Goal: Communication & Community: Answer question/provide support

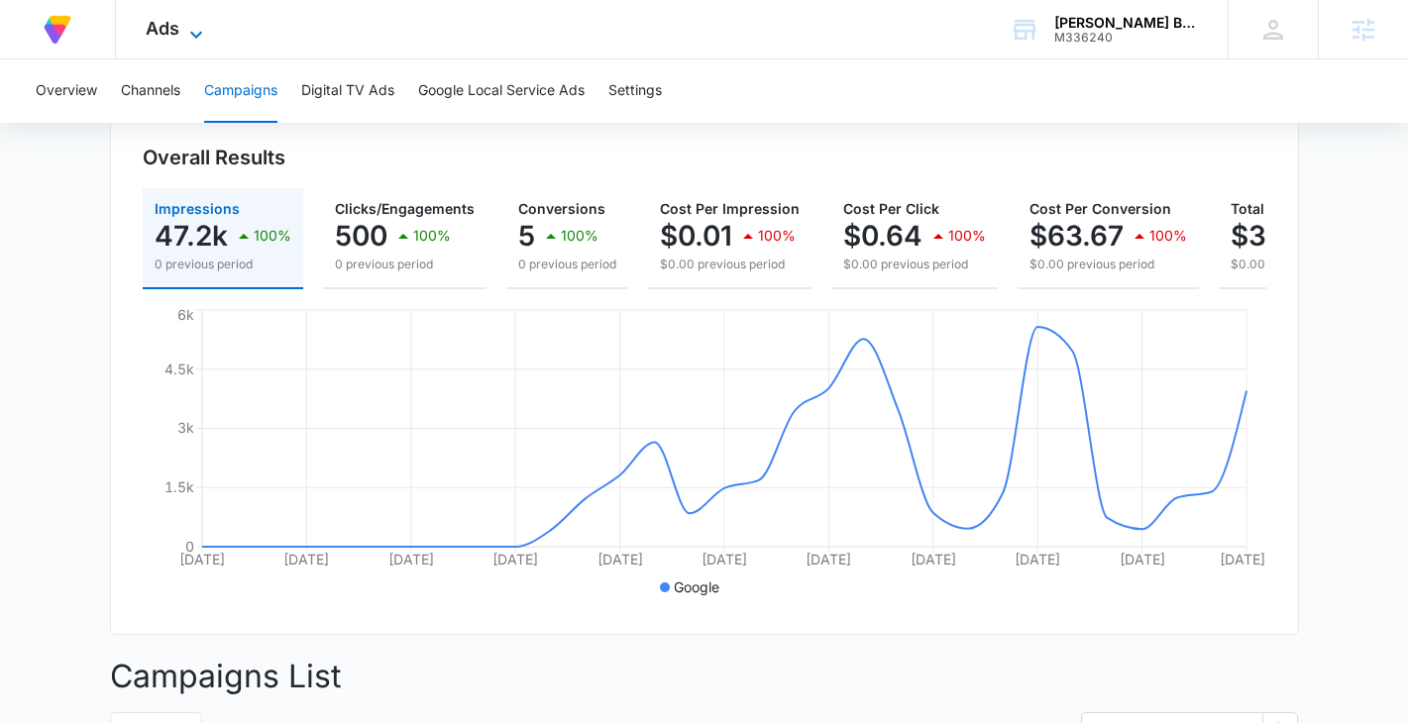
click at [178, 29] on span "Ads" at bounding box center [163, 28] width 34 height 21
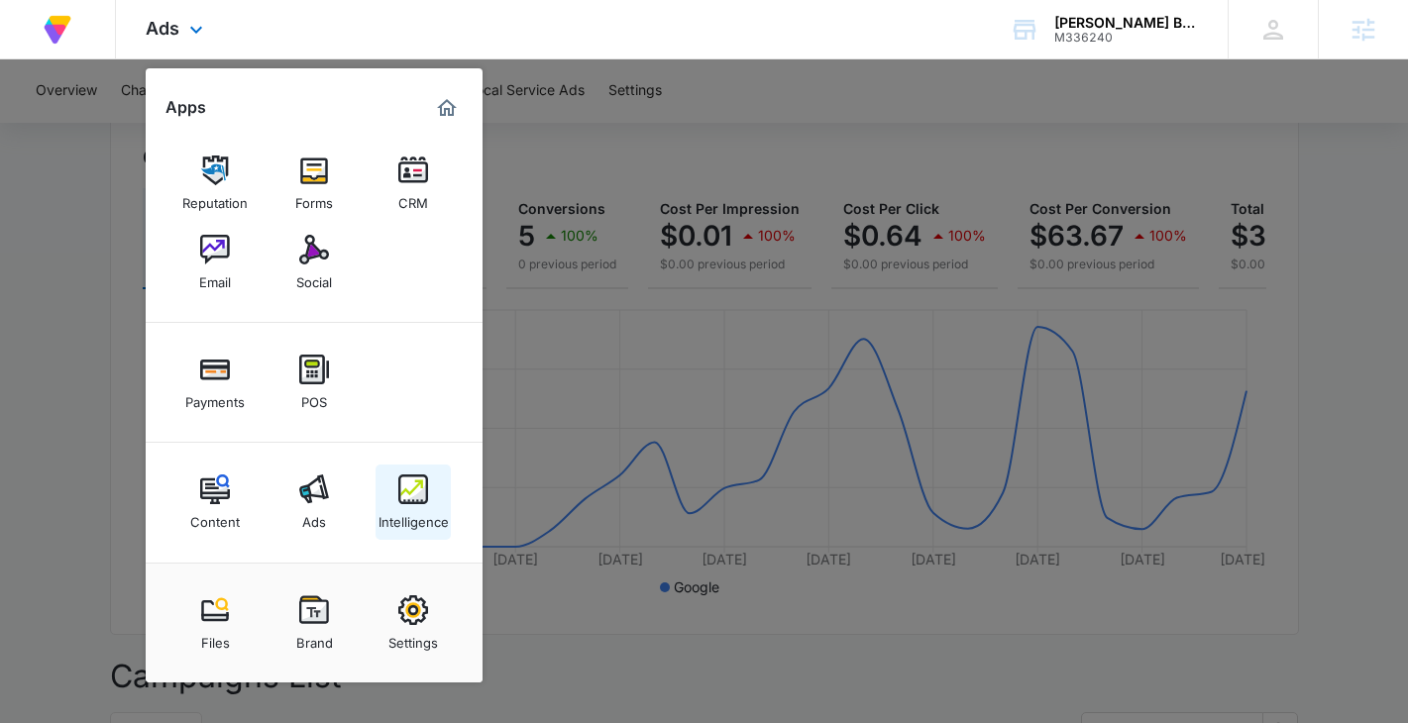
click at [388, 504] on div "Intelligence" at bounding box center [414, 517] width 70 height 26
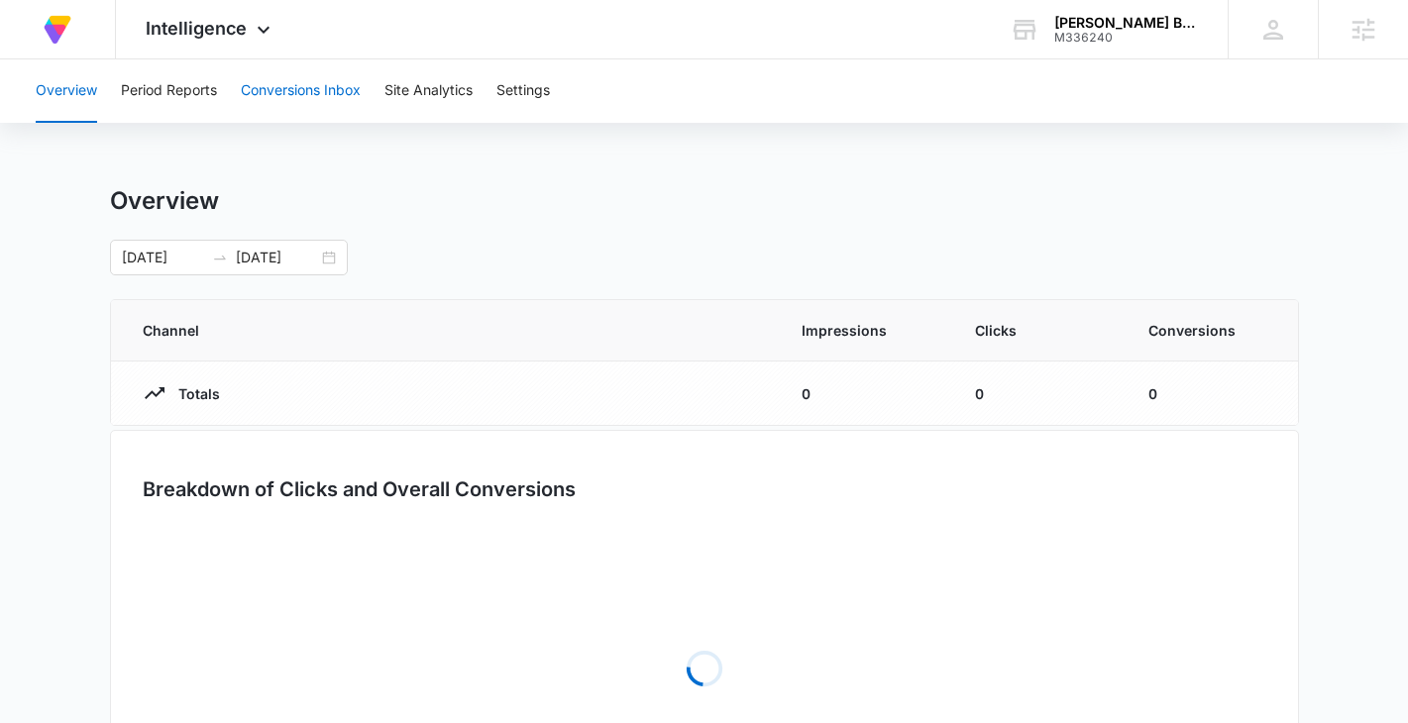
click at [309, 82] on button "Conversions Inbox" at bounding box center [301, 90] width 120 height 63
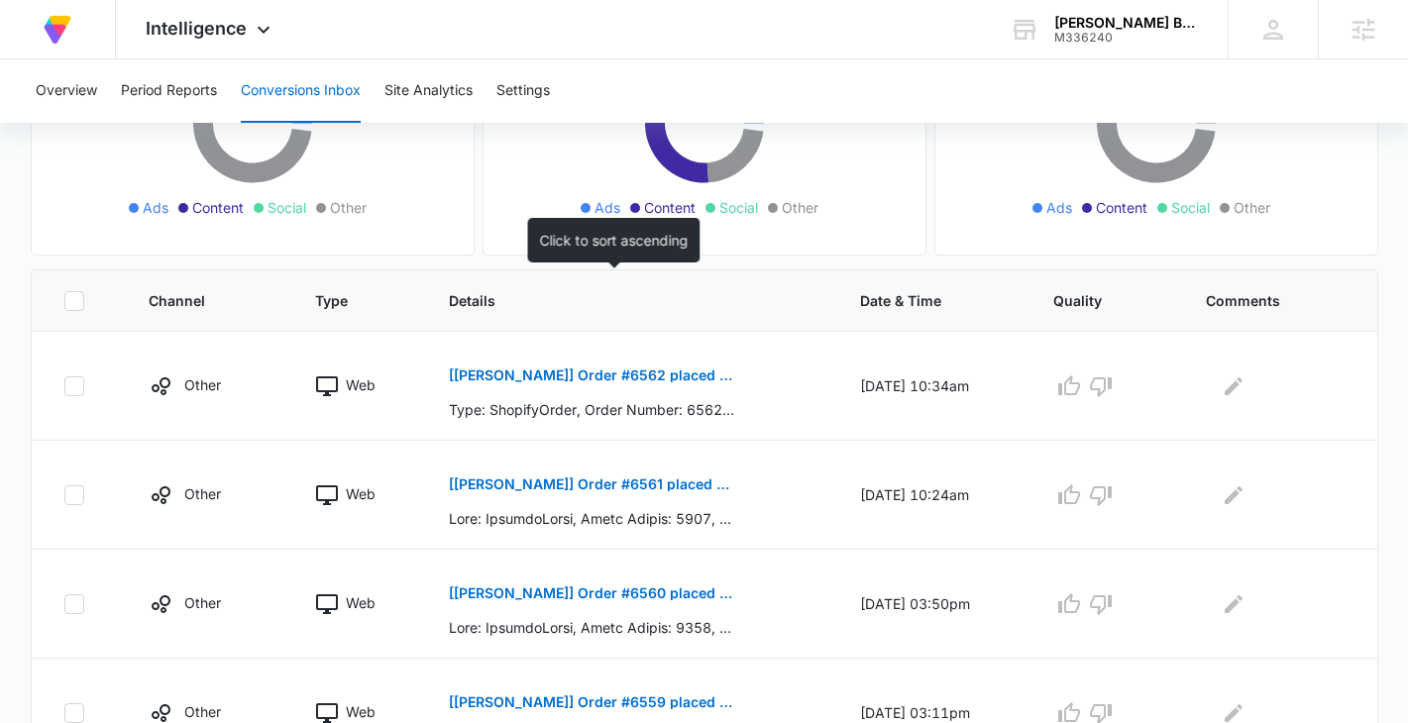
scroll to position [349, 0]
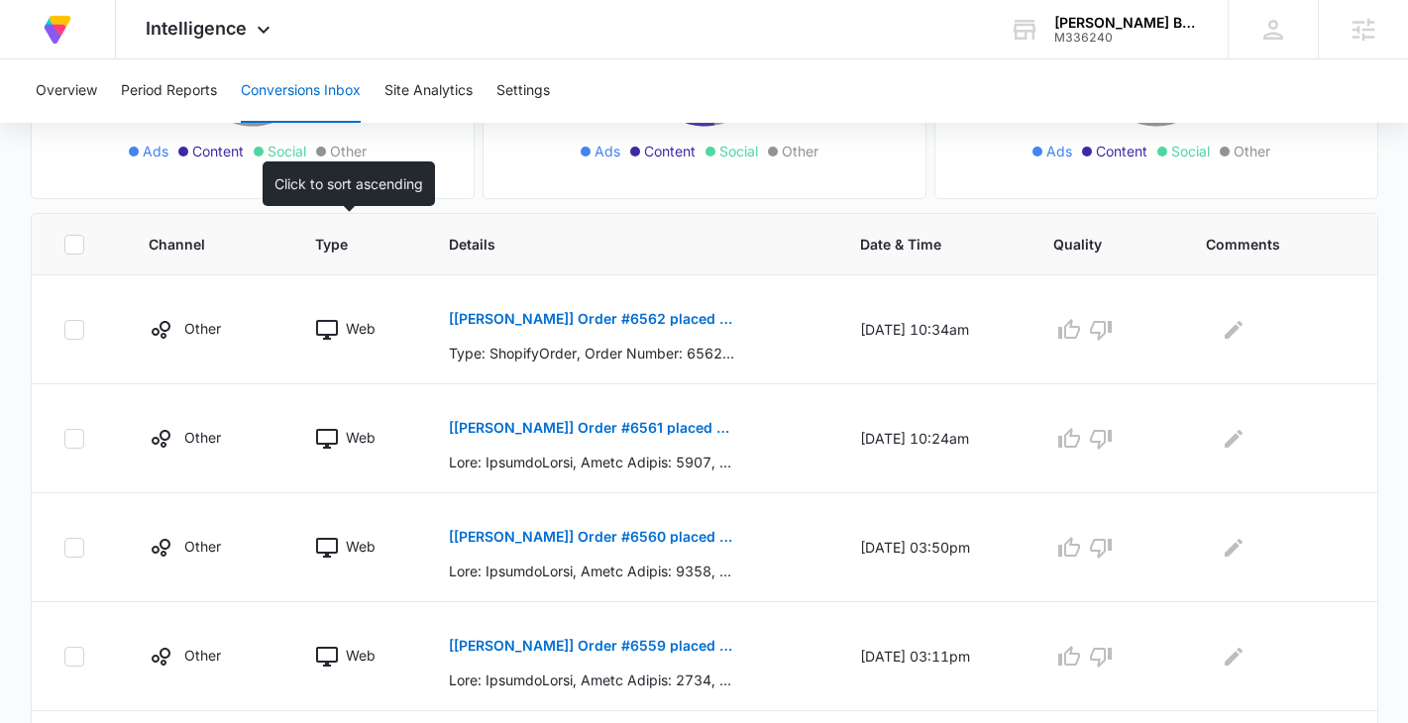
click at [315, 252] on span "Type" at bounding box center [343, 244] width 57 height 21
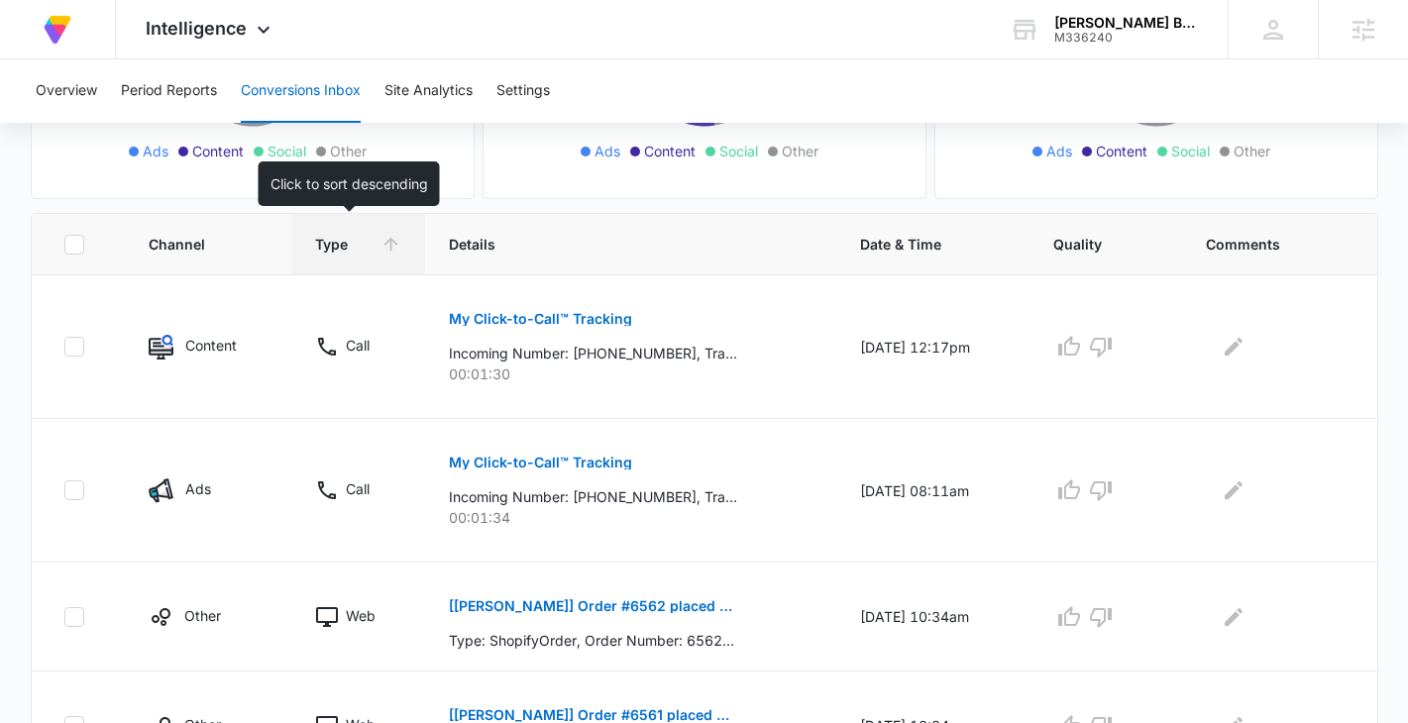
scroll to position [540, 0]
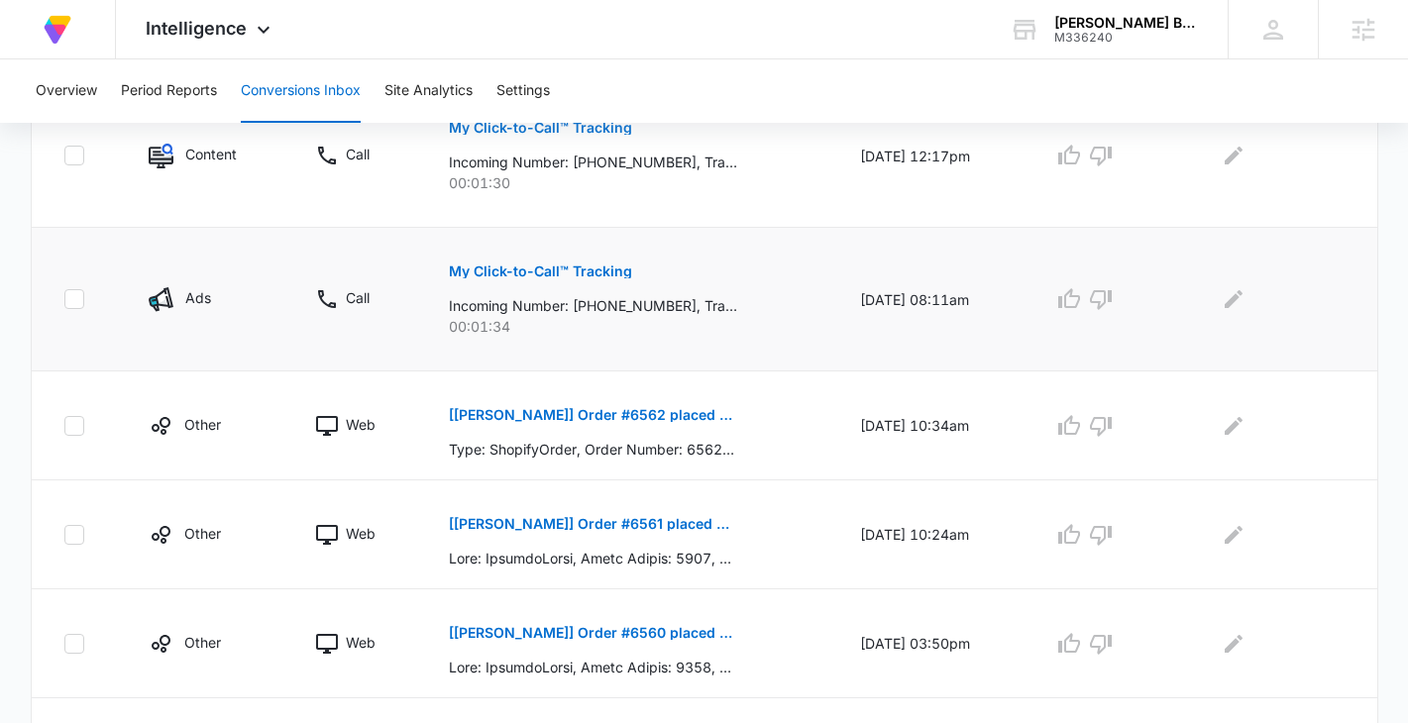
click at [245, 288] on div "Ads" at bounding box center [208, 299] width 119 height 25
click at [503, 276] on p "My Click-to-Call™ Tracking" at bounding box center [540, 272] width 183 height 14
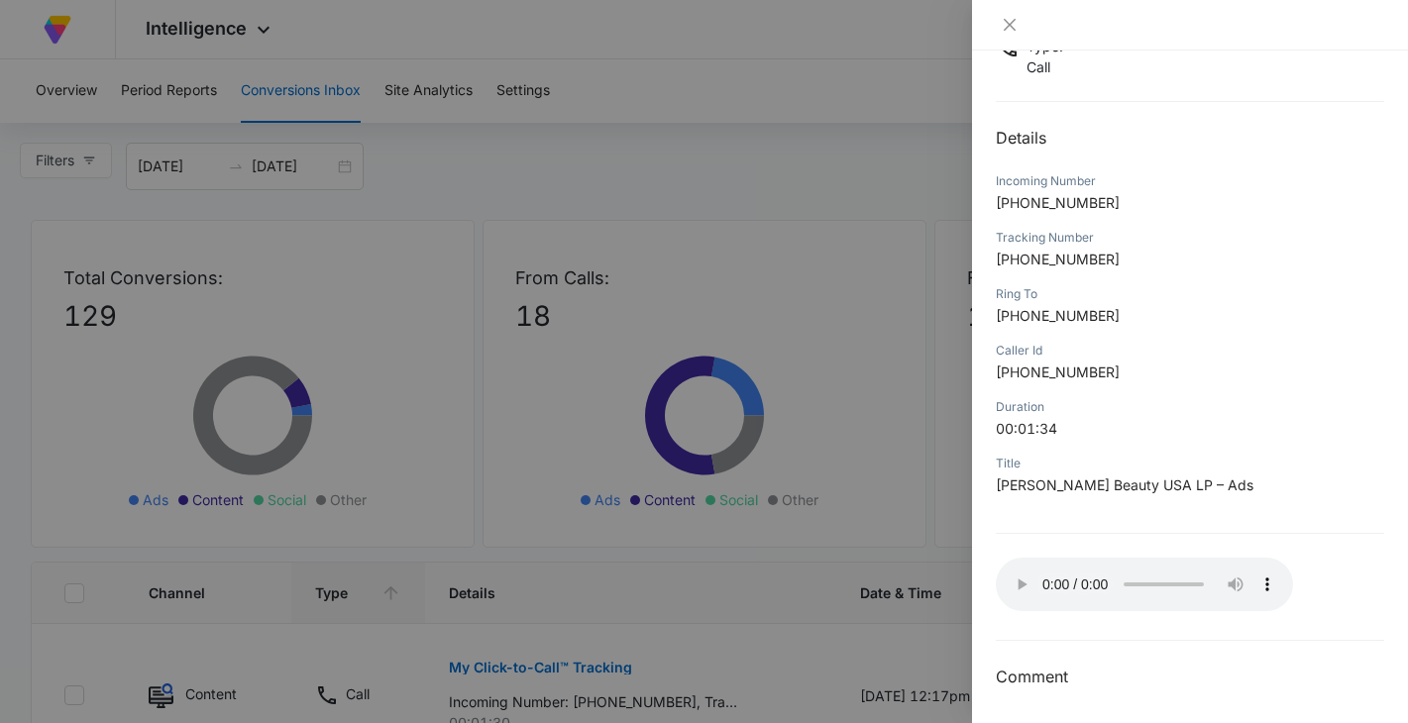
scroll to position [157, 0]
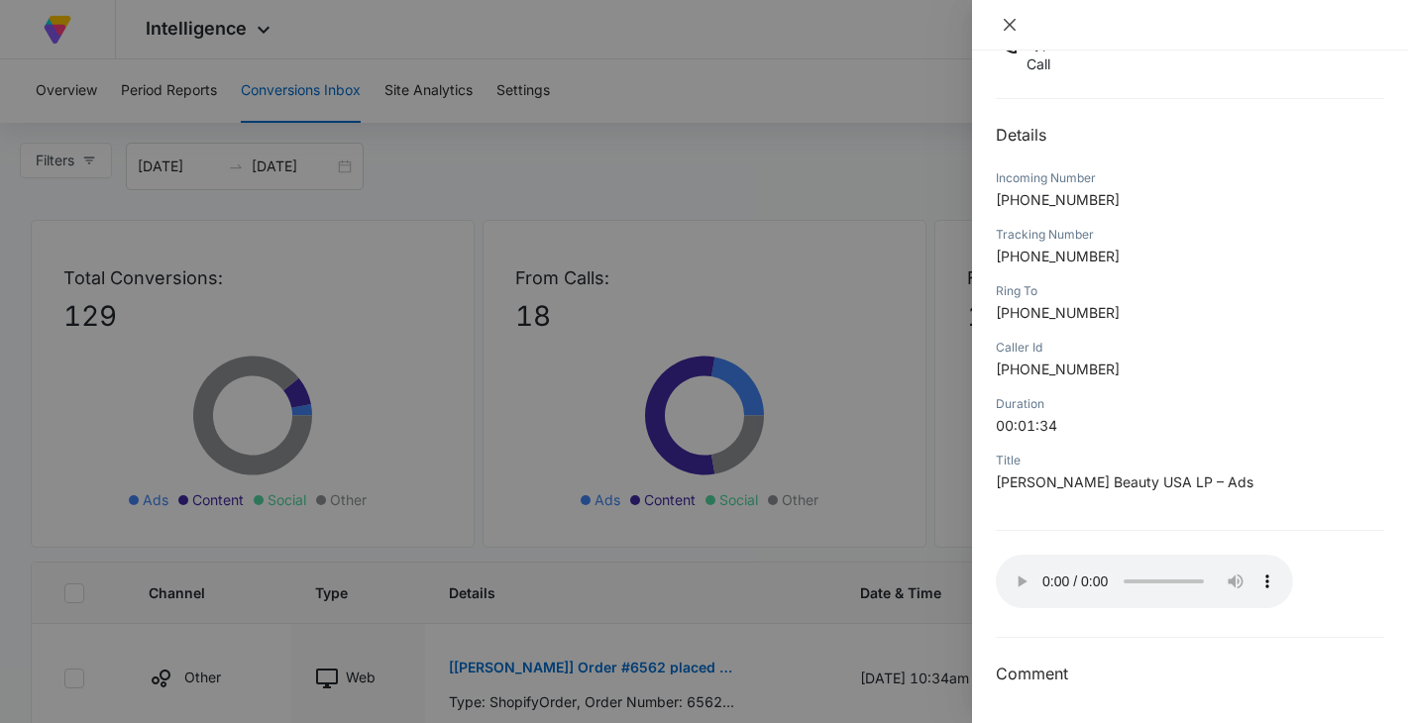
click at [1007, 23] on icon "close" at bounding box center [1010, 25] width 12 height 12
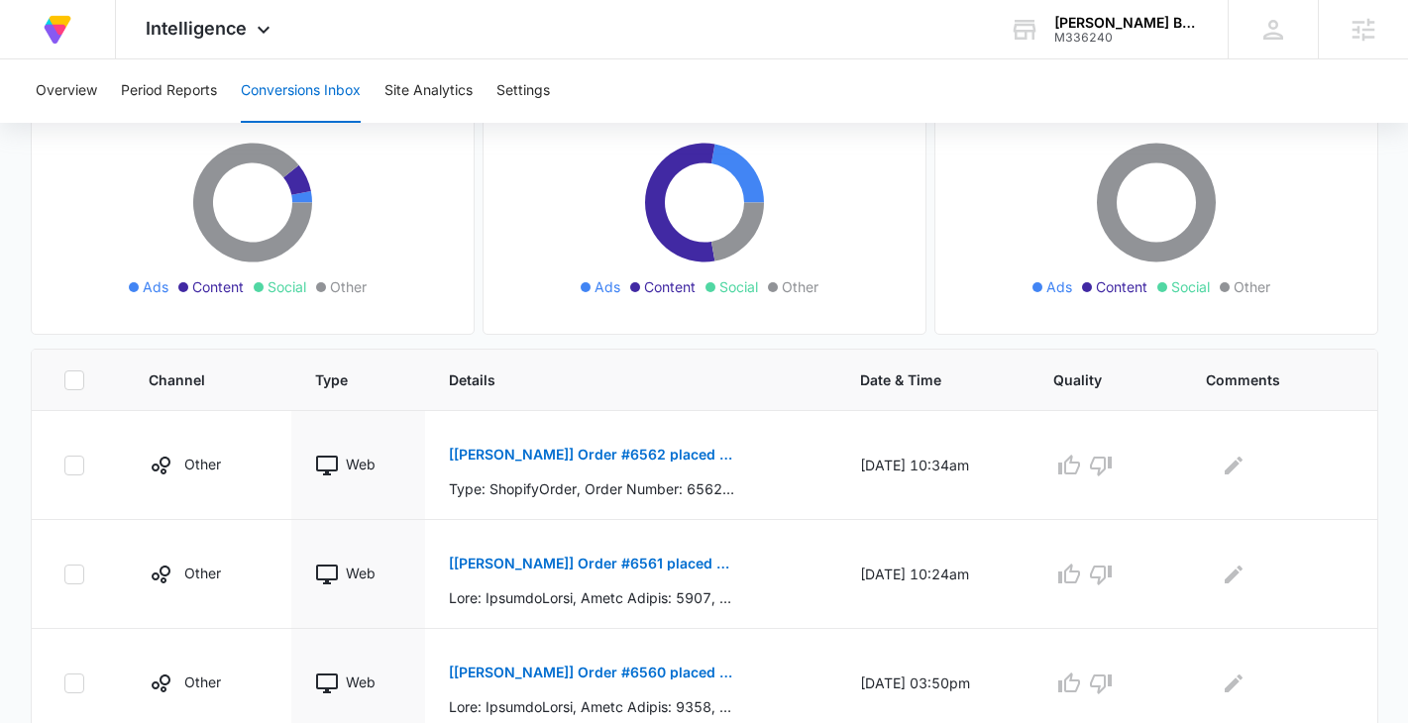
scroll to position [320, 0]
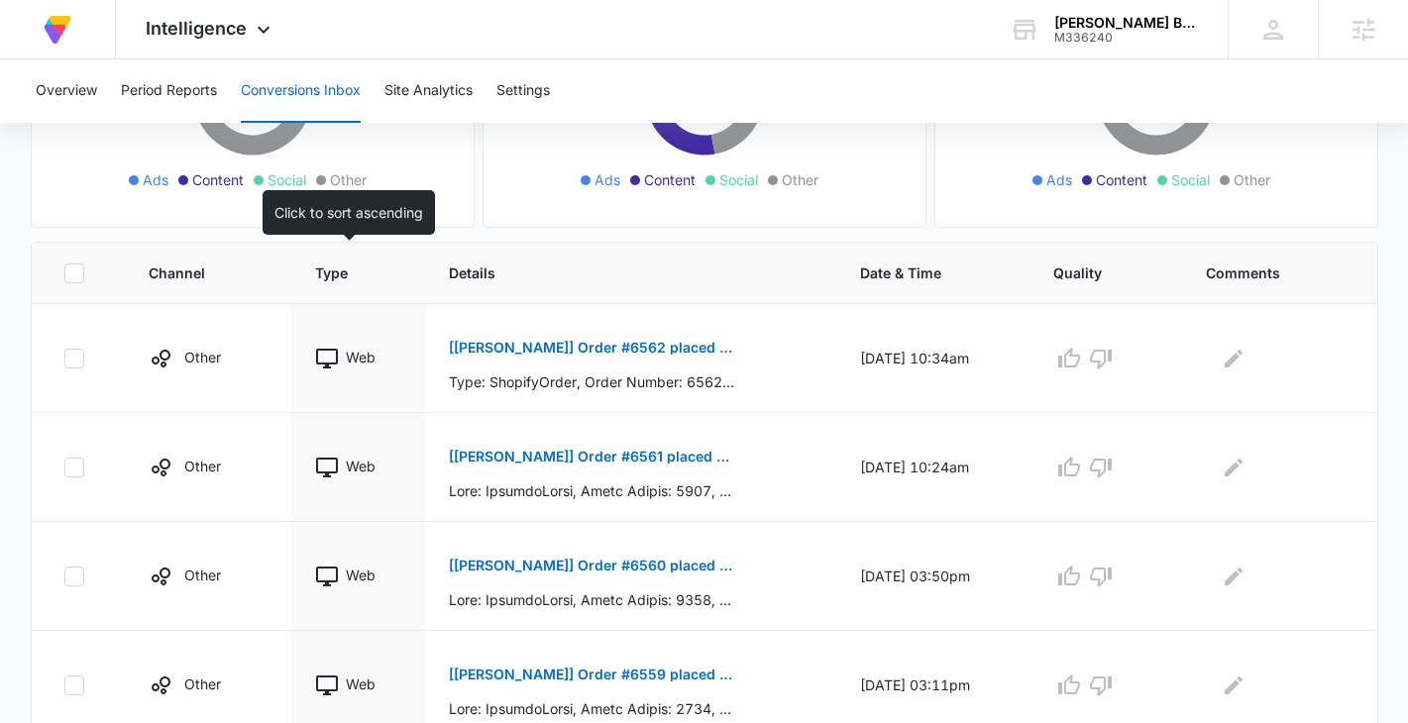
click at [345, 273] on span "Type" at bounding box center [343, 273] width 57 height 21
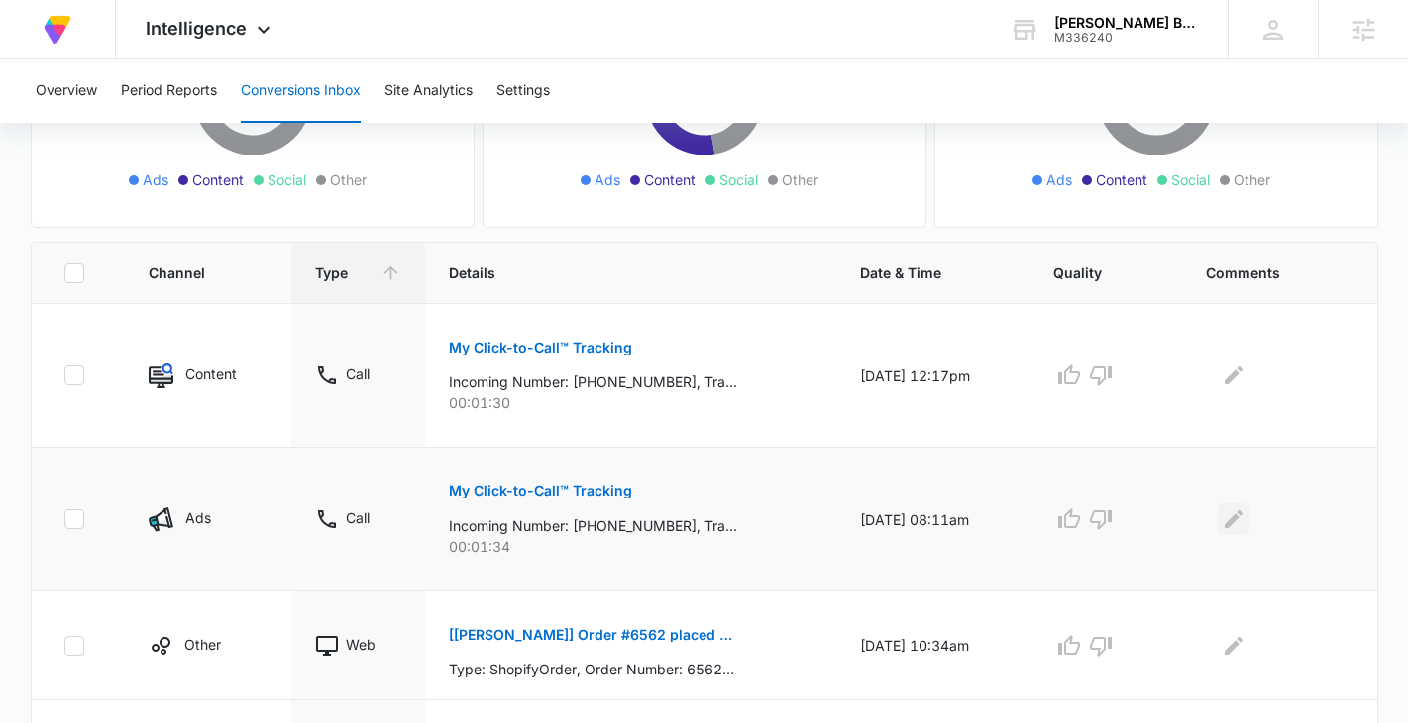
click at [1236, 529] on icon "Edit Comments" at bounding box center [1234, 519] width 24 height 24
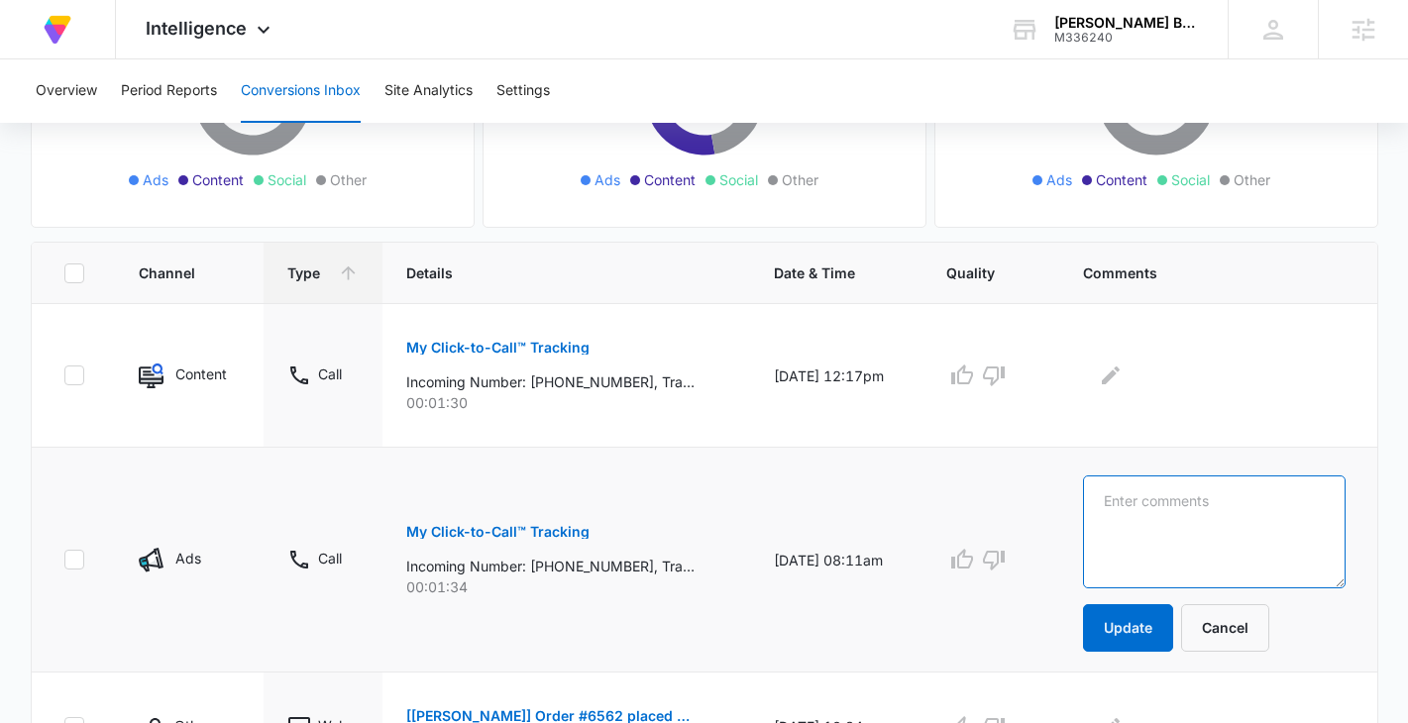
click at [1216, 505] on textarea at bounding box center [1214, 532] width 263 height 113
type textarea "calling to inquire about her order"
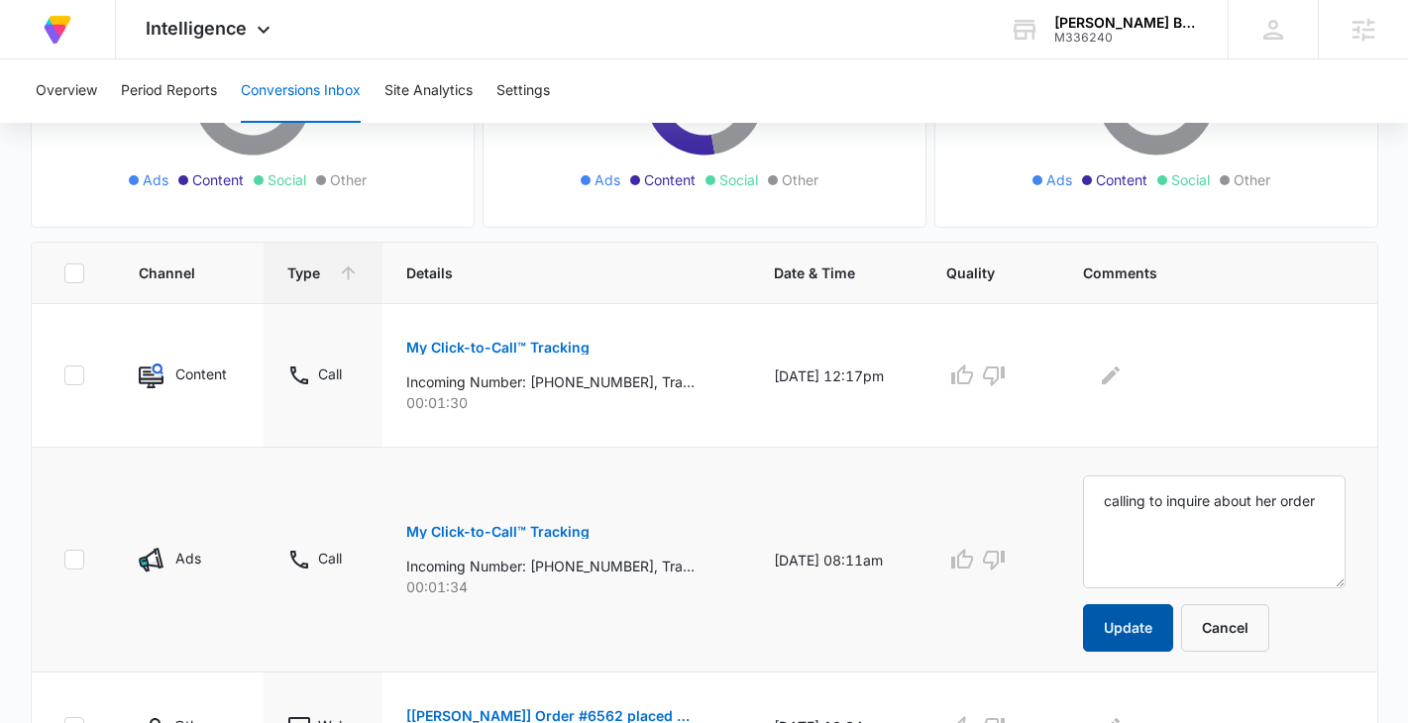
click at [1173, 630] on button "Update" at bounding box center [1128, 629] width 90 height 48
click at [1005, 554] on icon "button" at bounding box center [994, 561] width 22 height 20
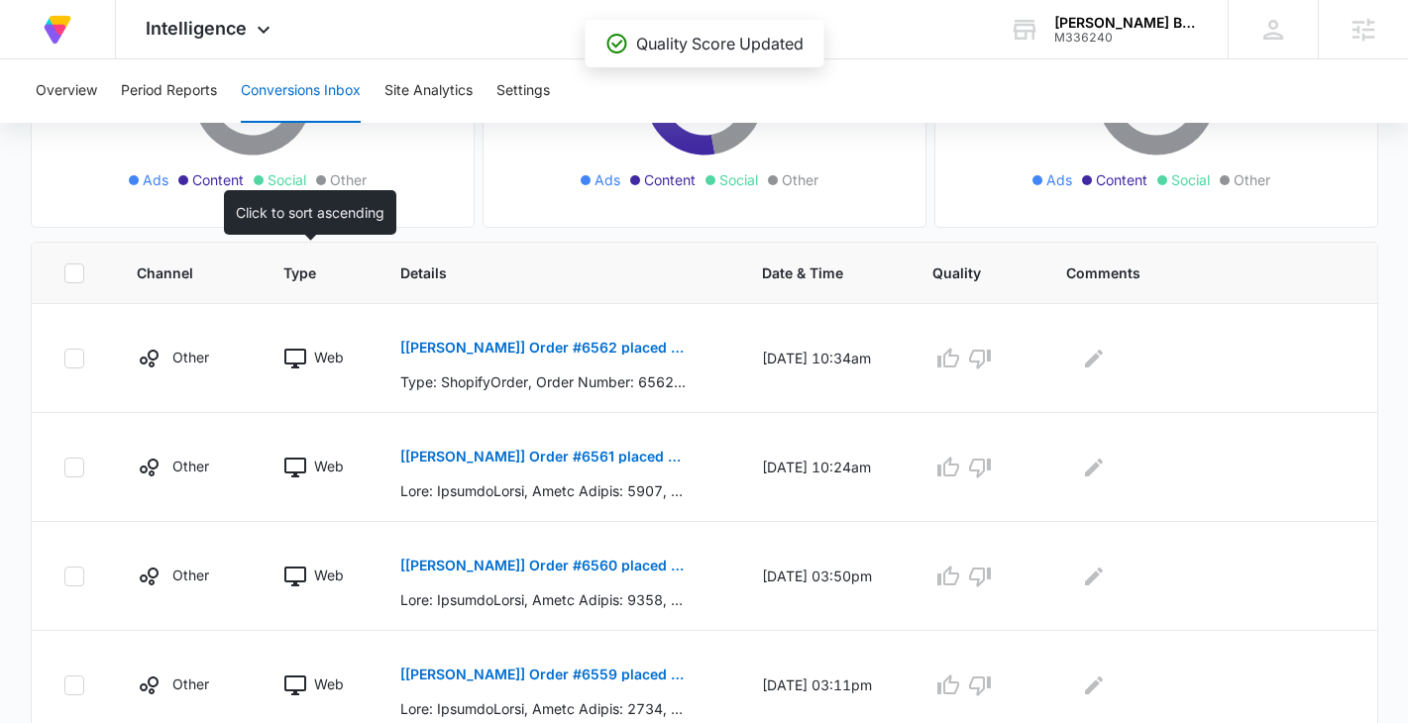
click at [288, 274] on span "Type" at bounding box center [303, 273] width 41 height 21
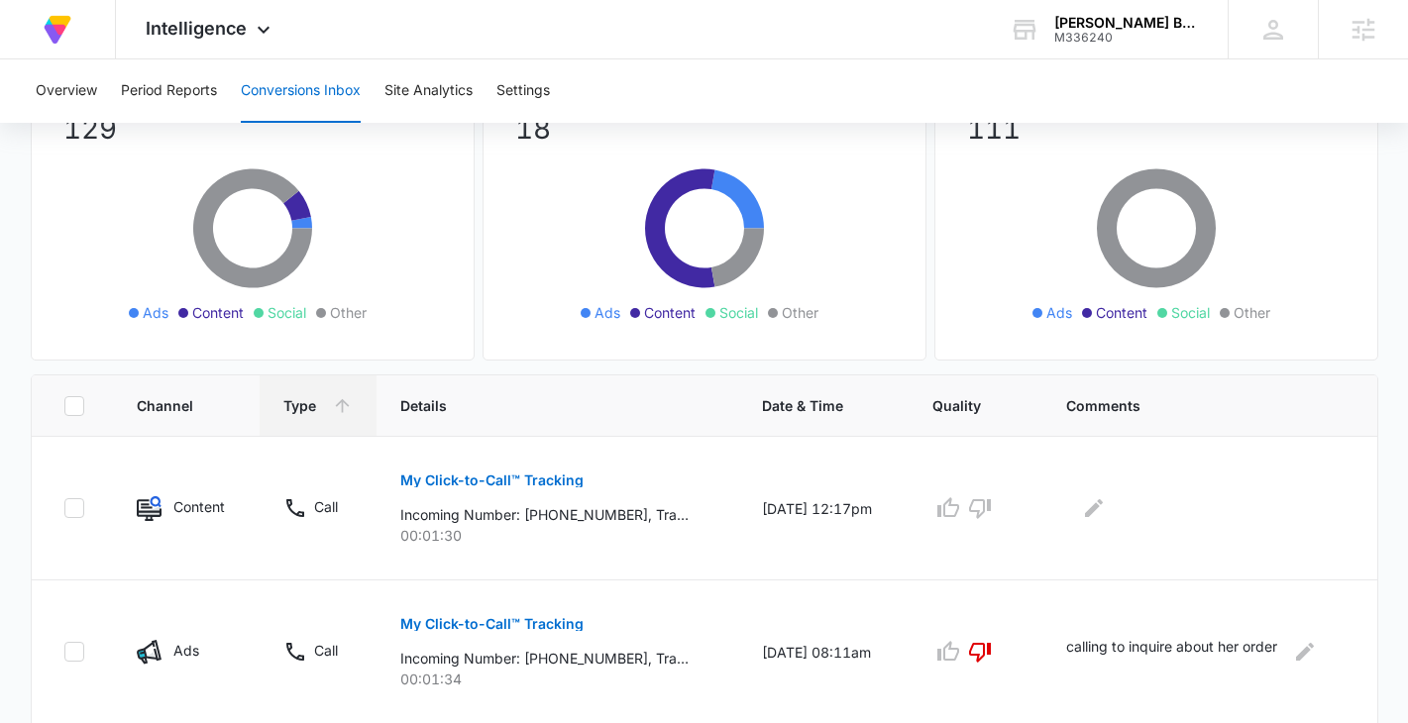
scroll to position [192, 0]
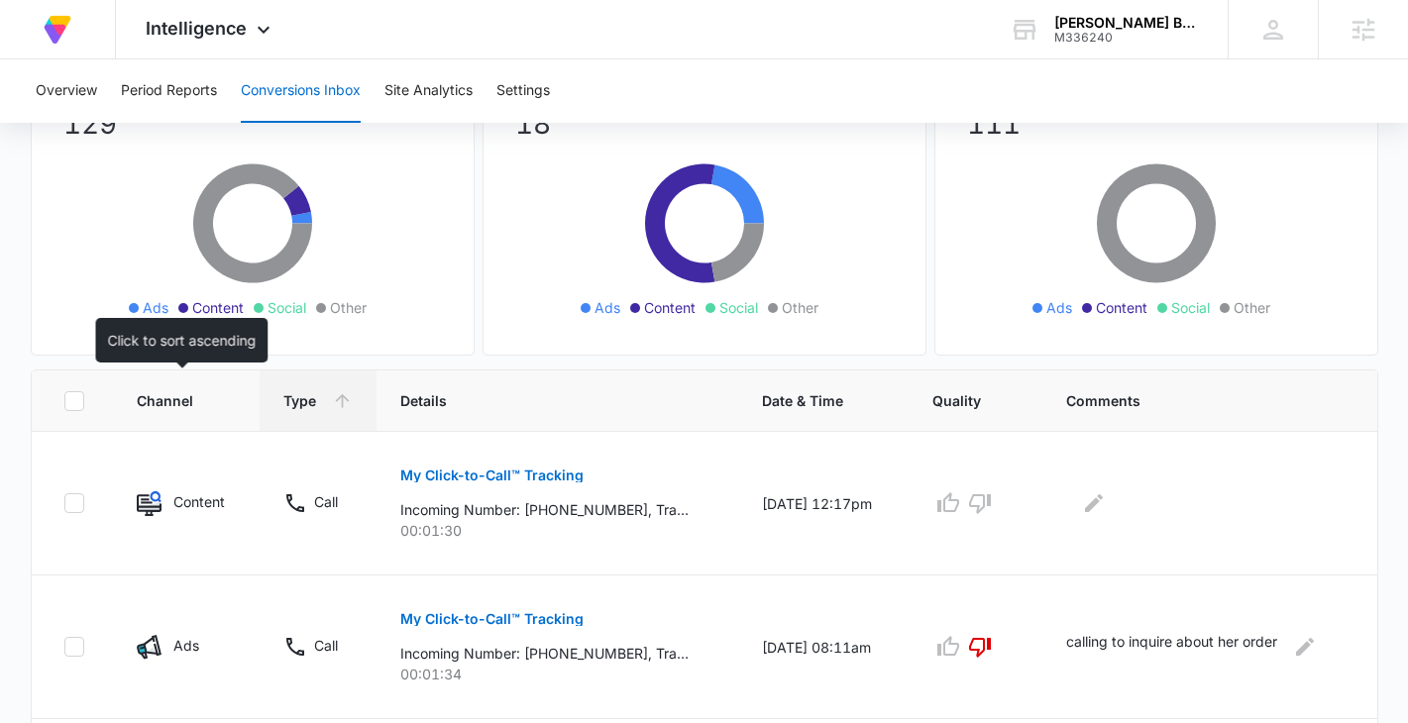
click at [193, 410] on th "Channel" at bounding box center [186, 401] width 147 height 61
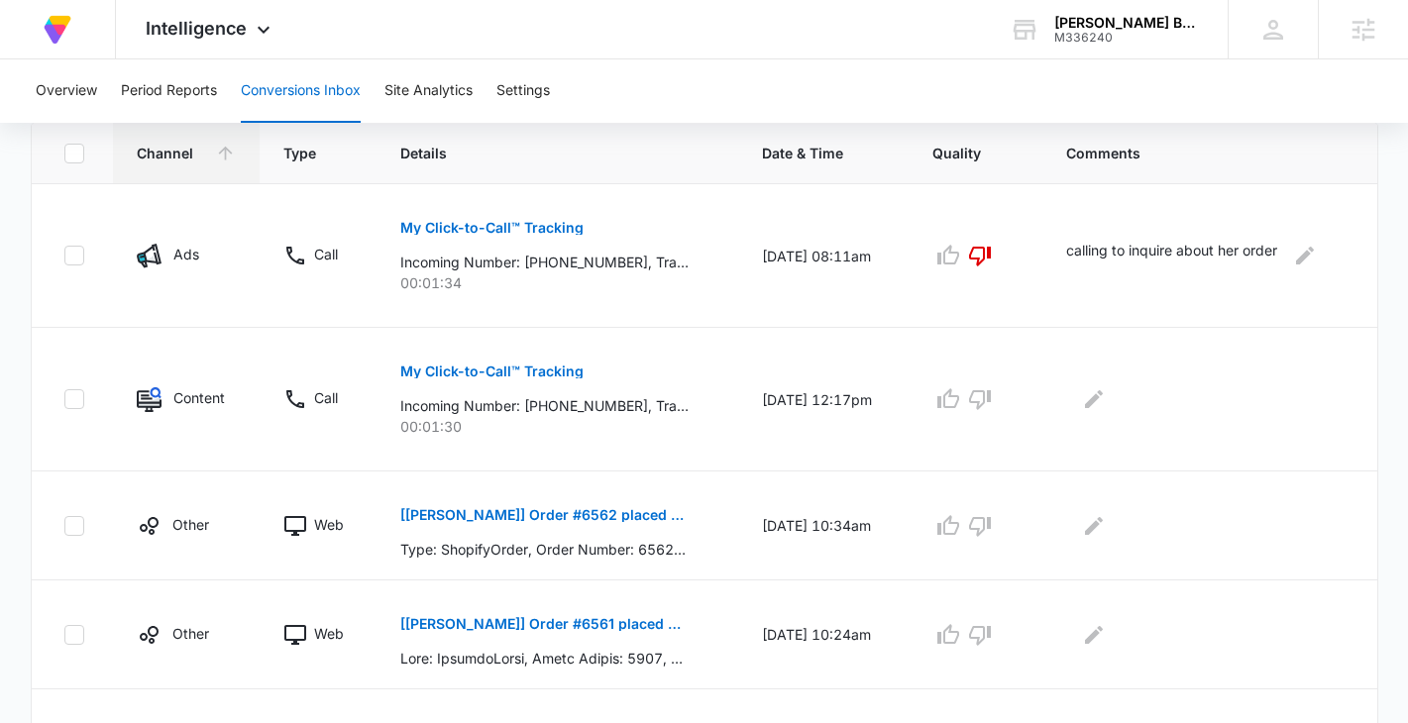
scroll to position [291, 0]
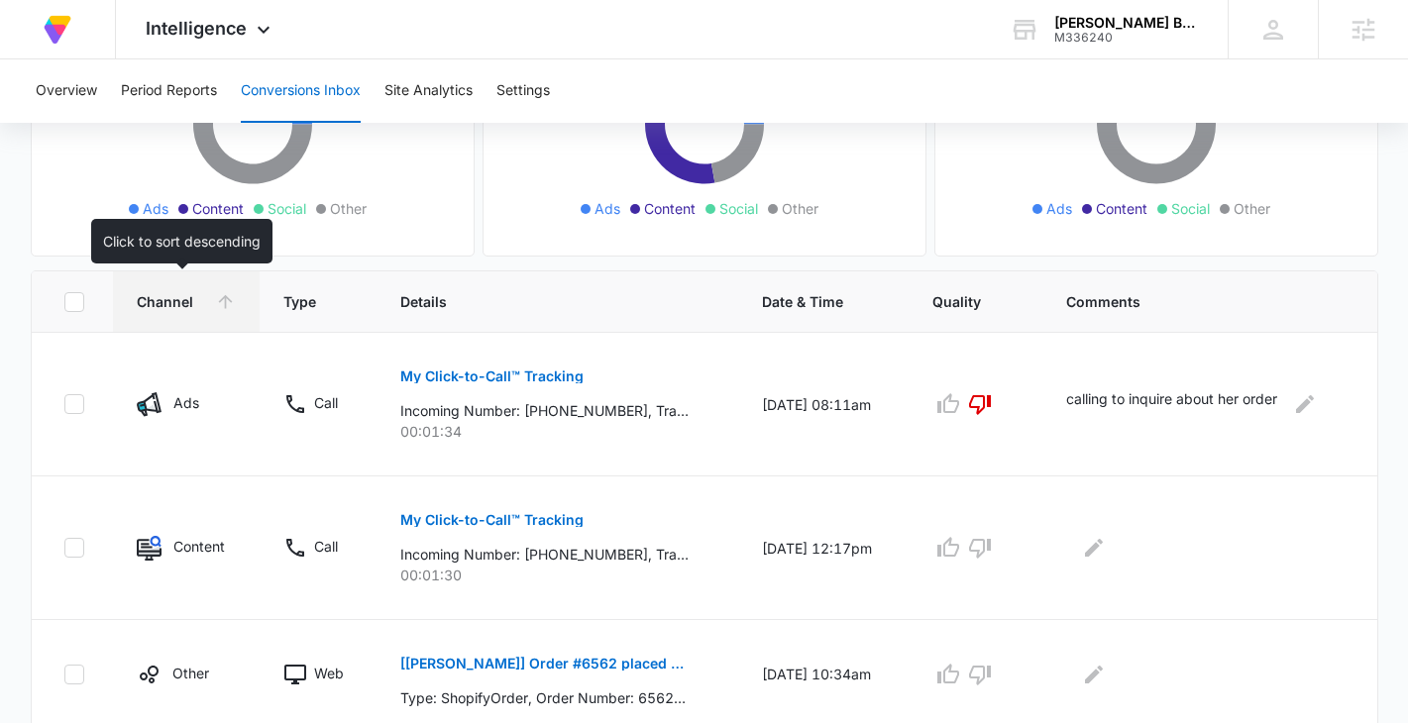
click at [215, 296] on icon at bounding box center [225, 301] width 21 height 21
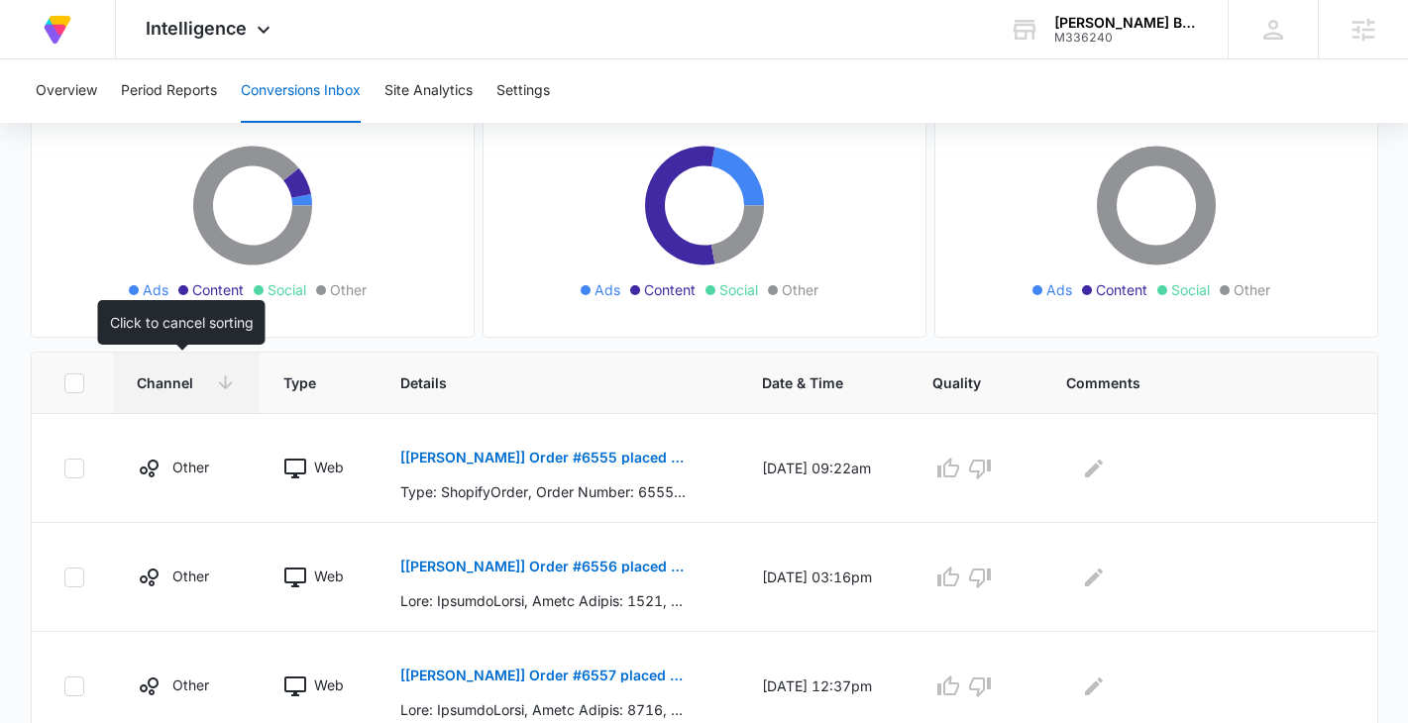
scroll to position [124, 0]
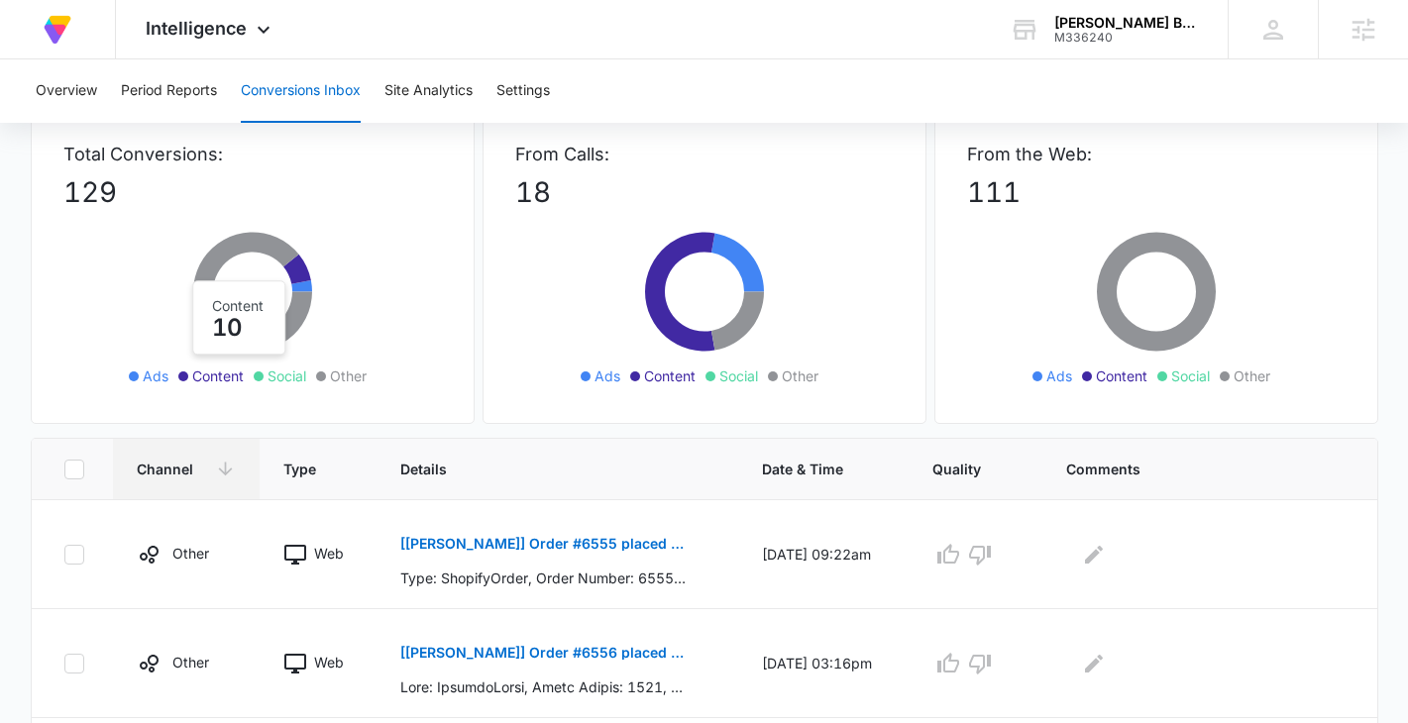
click at [296, 265] on icon at bounding box center [297, 270] width 28 height 30
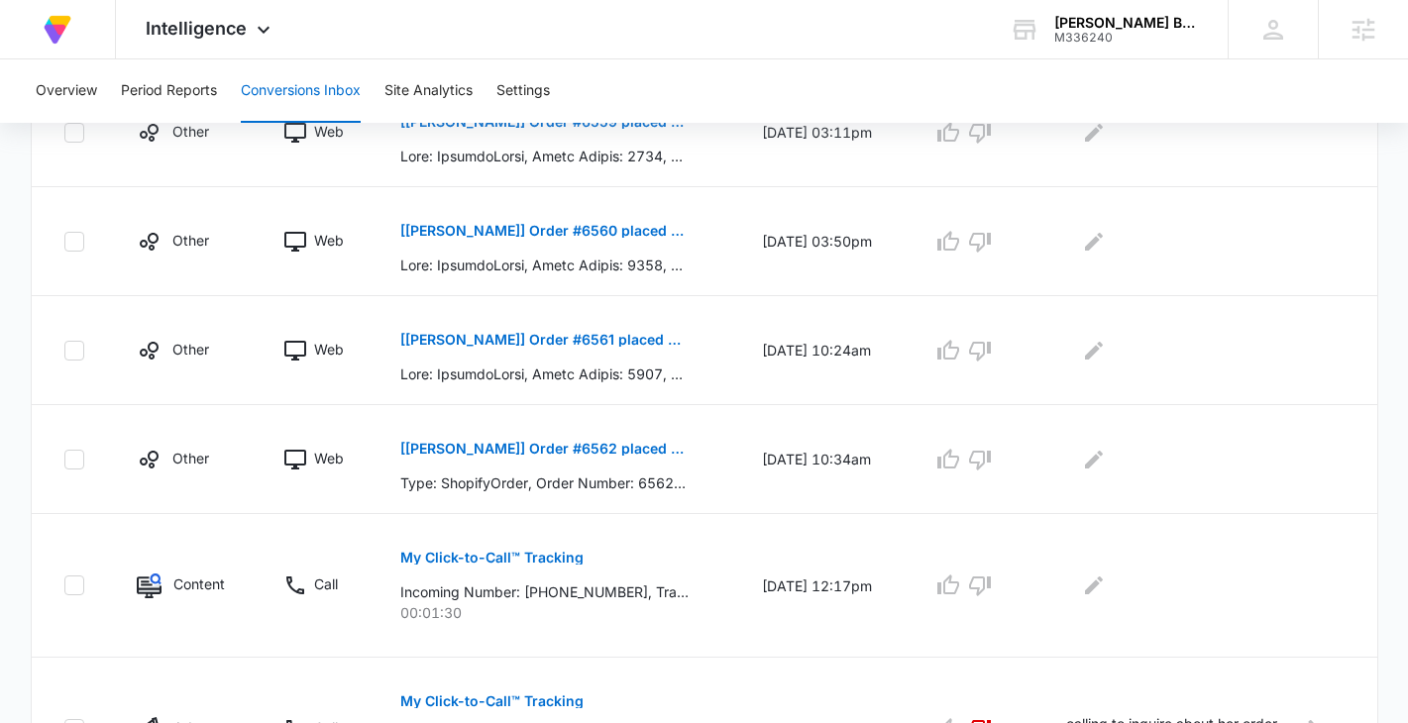
scroll to position [1122, 0]
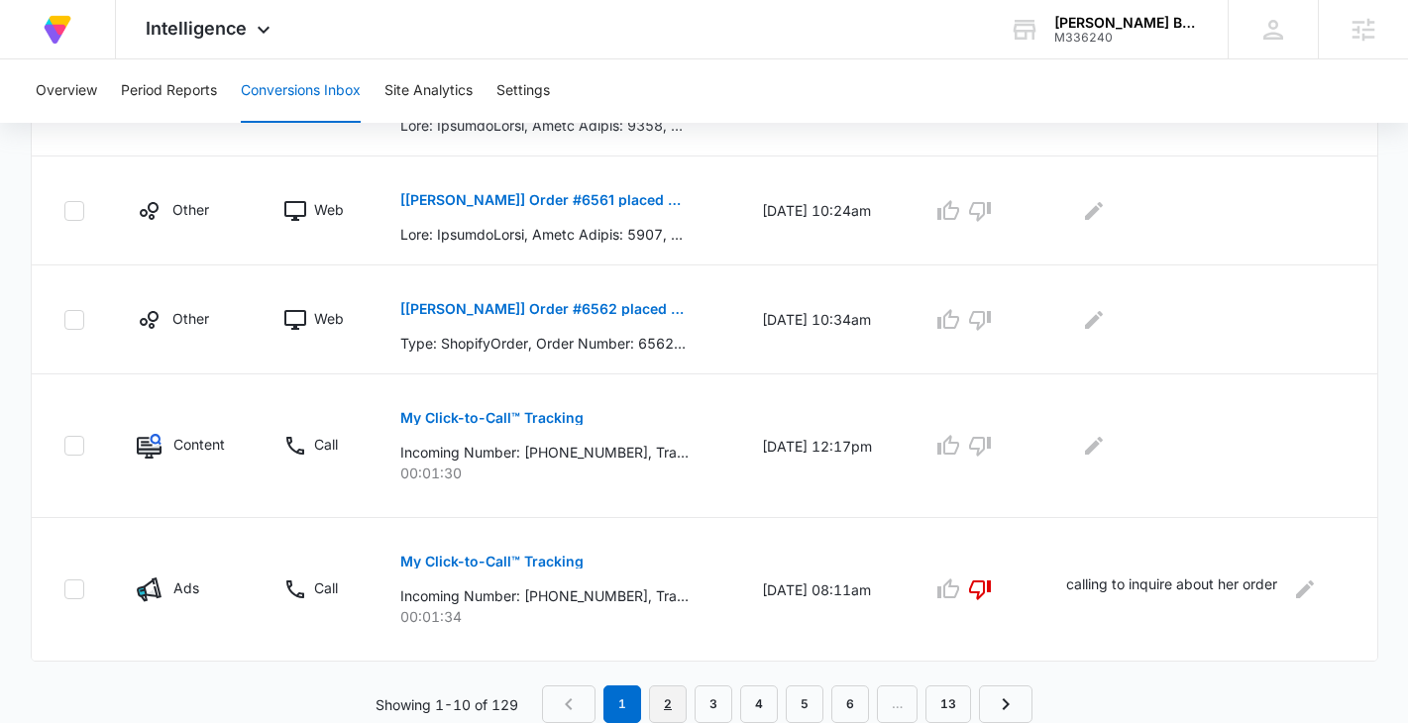
click at [660, 700] on link "2" at bounding box center [668, 705] width 38 height 38
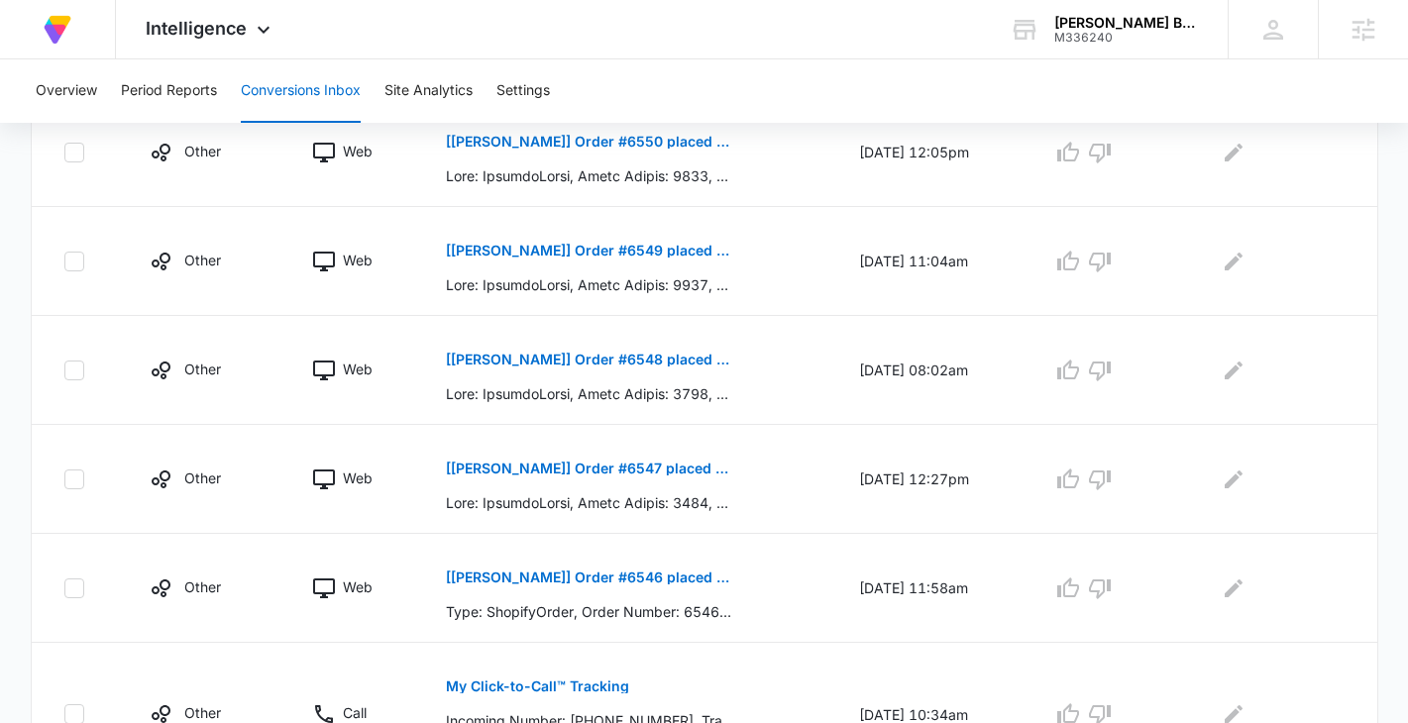
scroll to position [1087, 0]
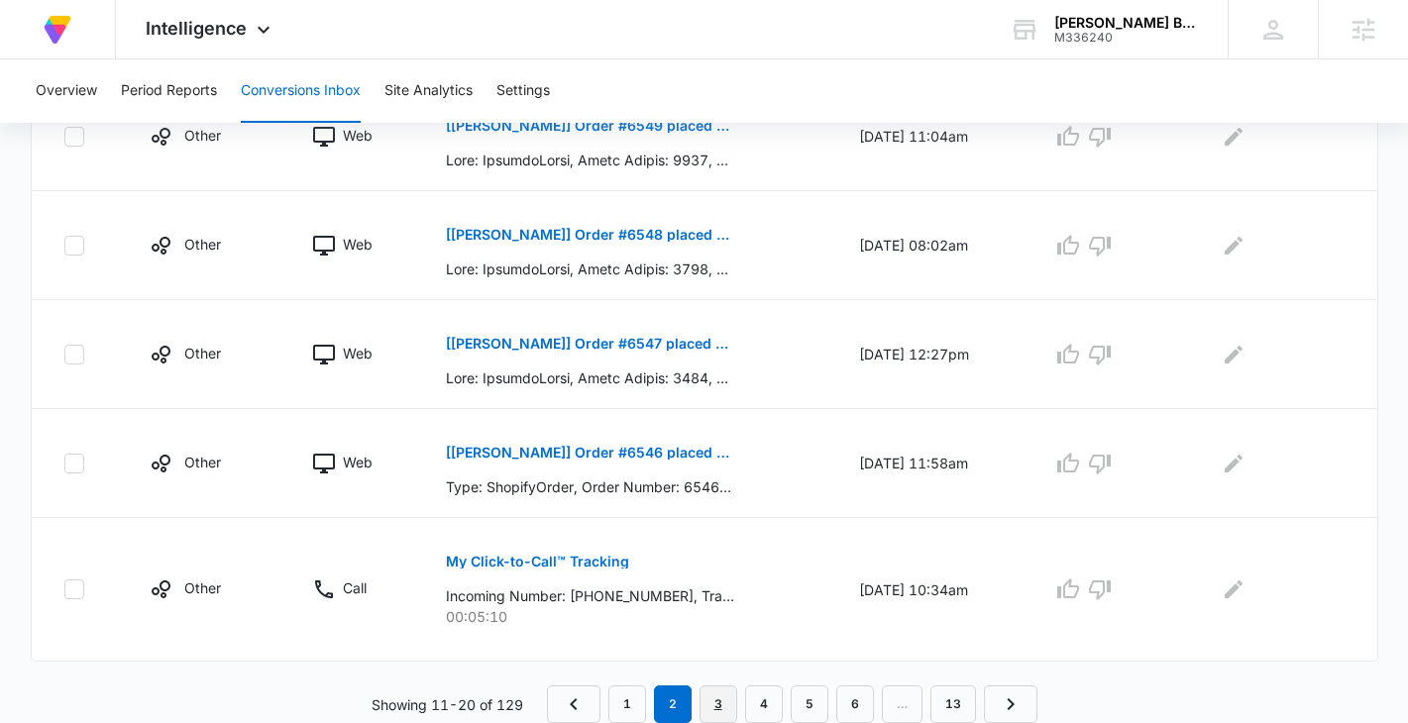
click at [718, 701] on link "3" at bounding box center [719, 705] width 38 height 38
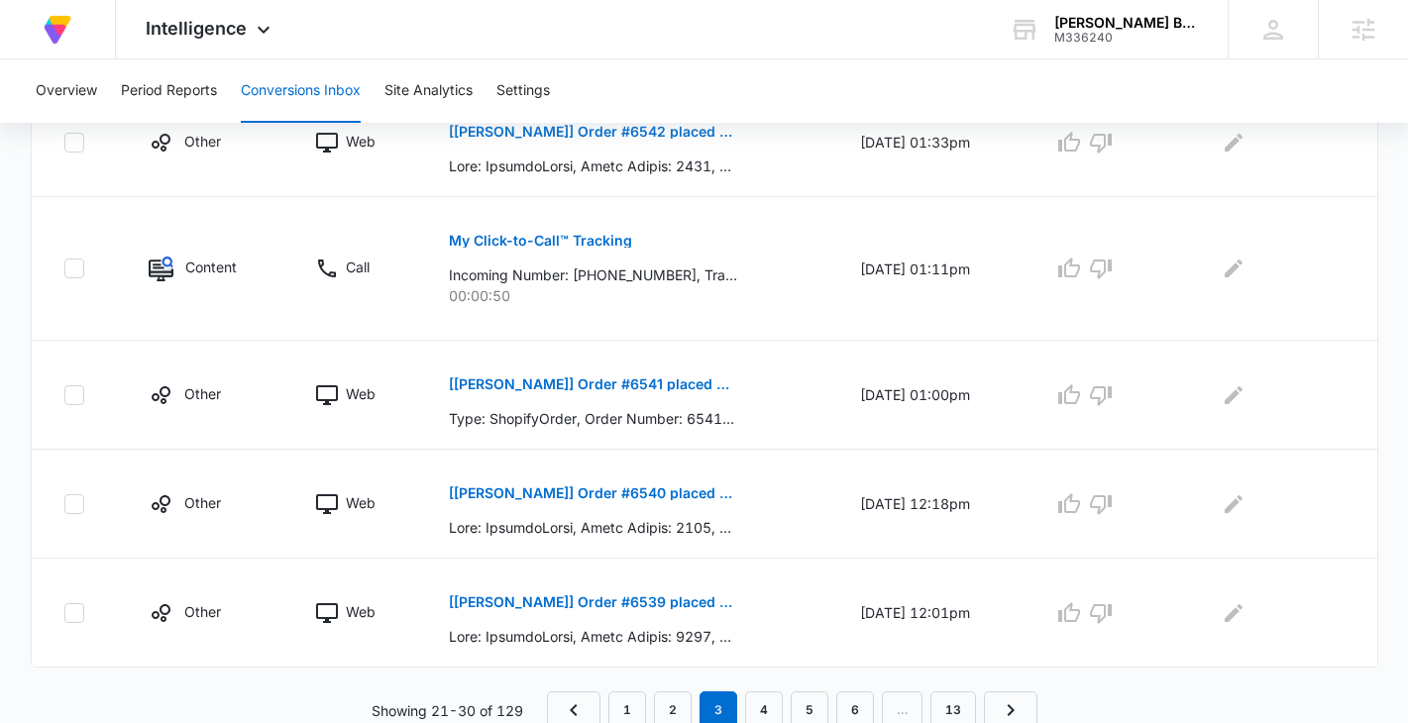
scroll to position [1157, 0]
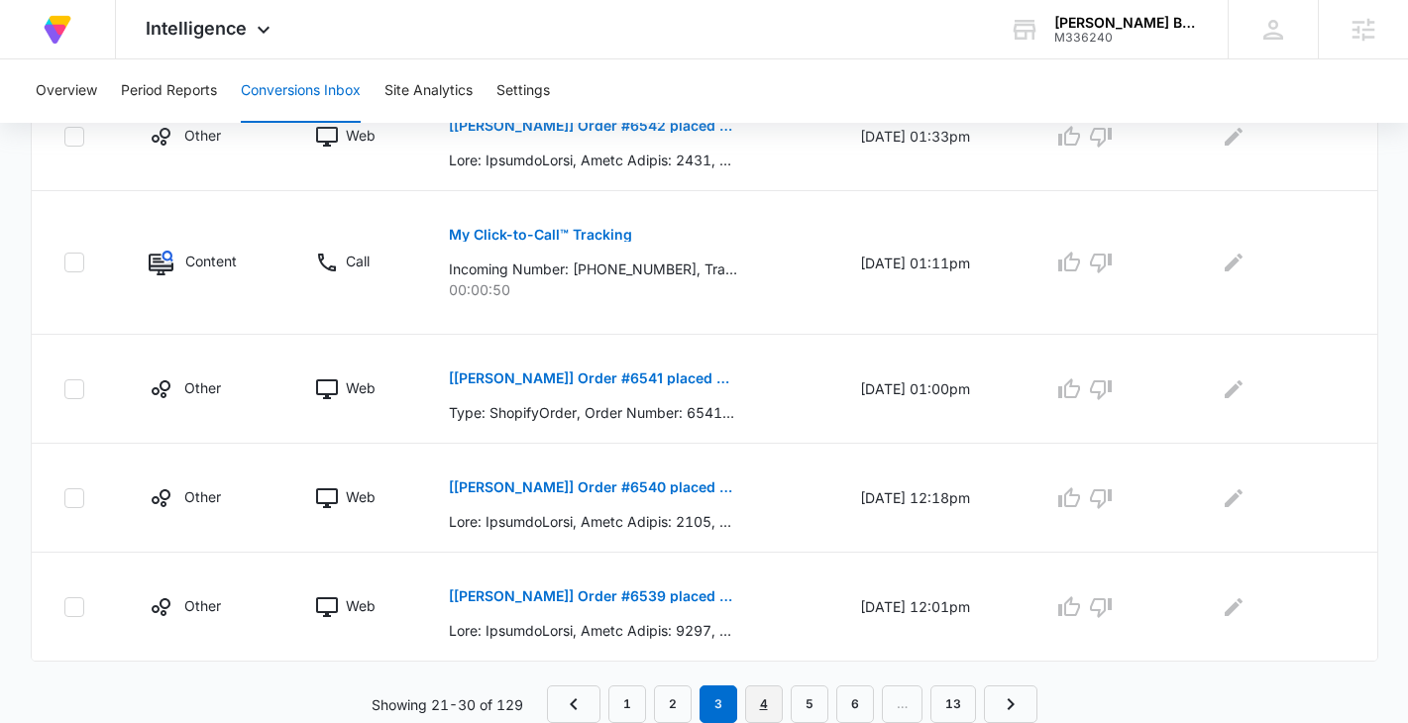
click at [761, 701] on link "4" at bounding box center [764, 705] width 38 height 38
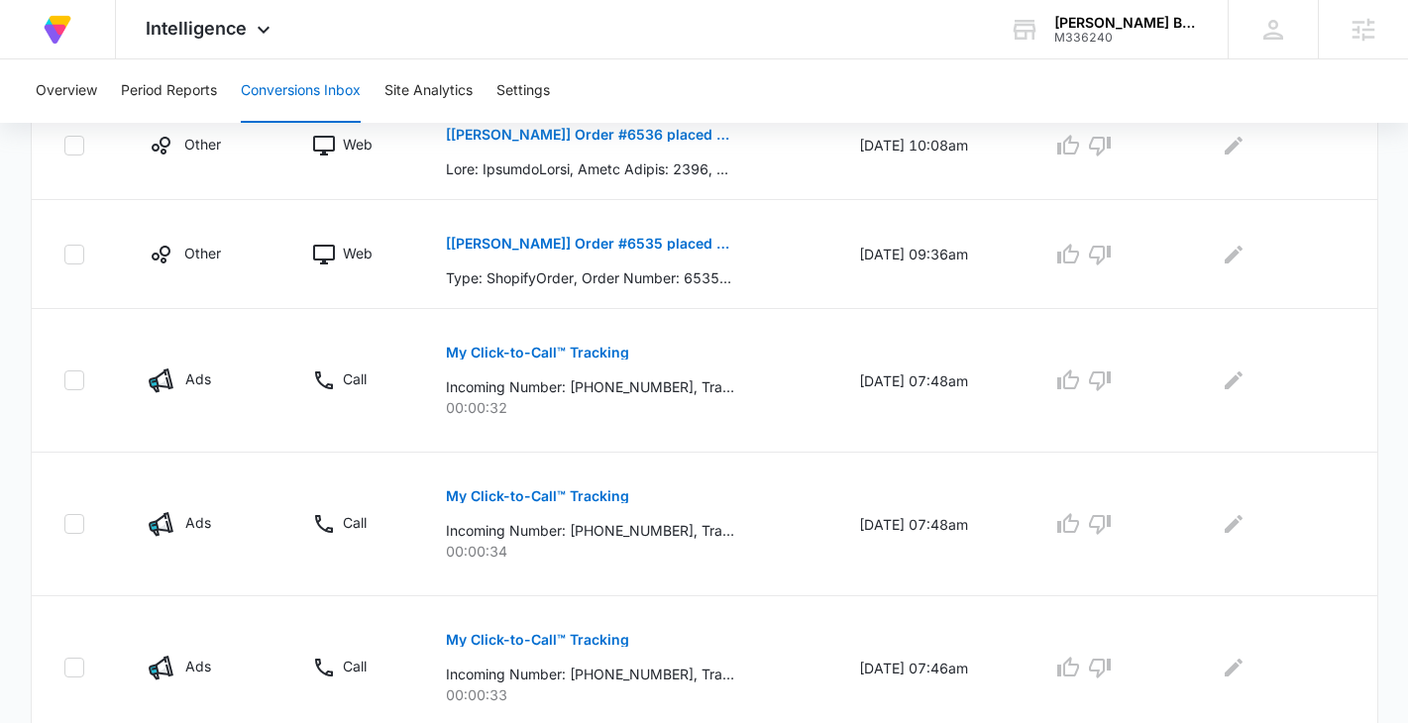
scroll to position [865, 0]
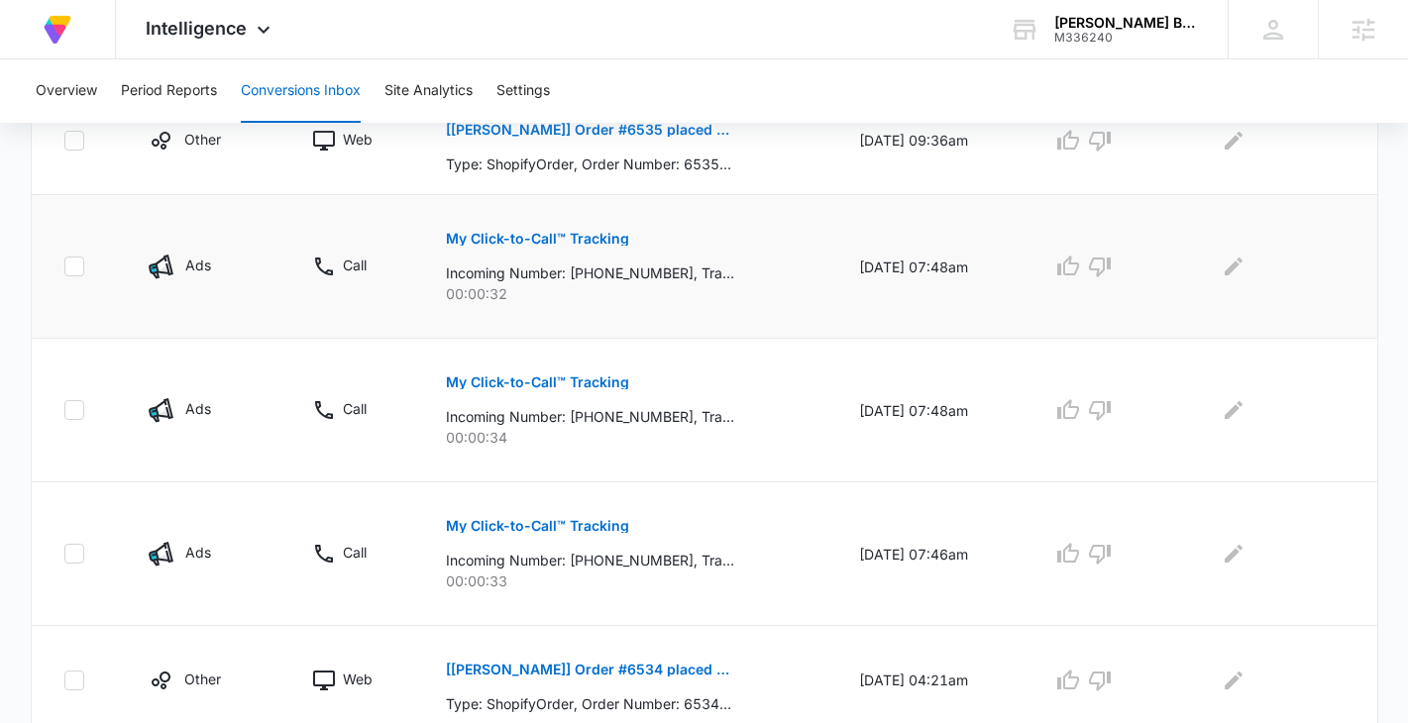
click at [564, 235] on p "My Click-to-Call™ Tracking" at bounding box center [537, 239] width 183 height 14
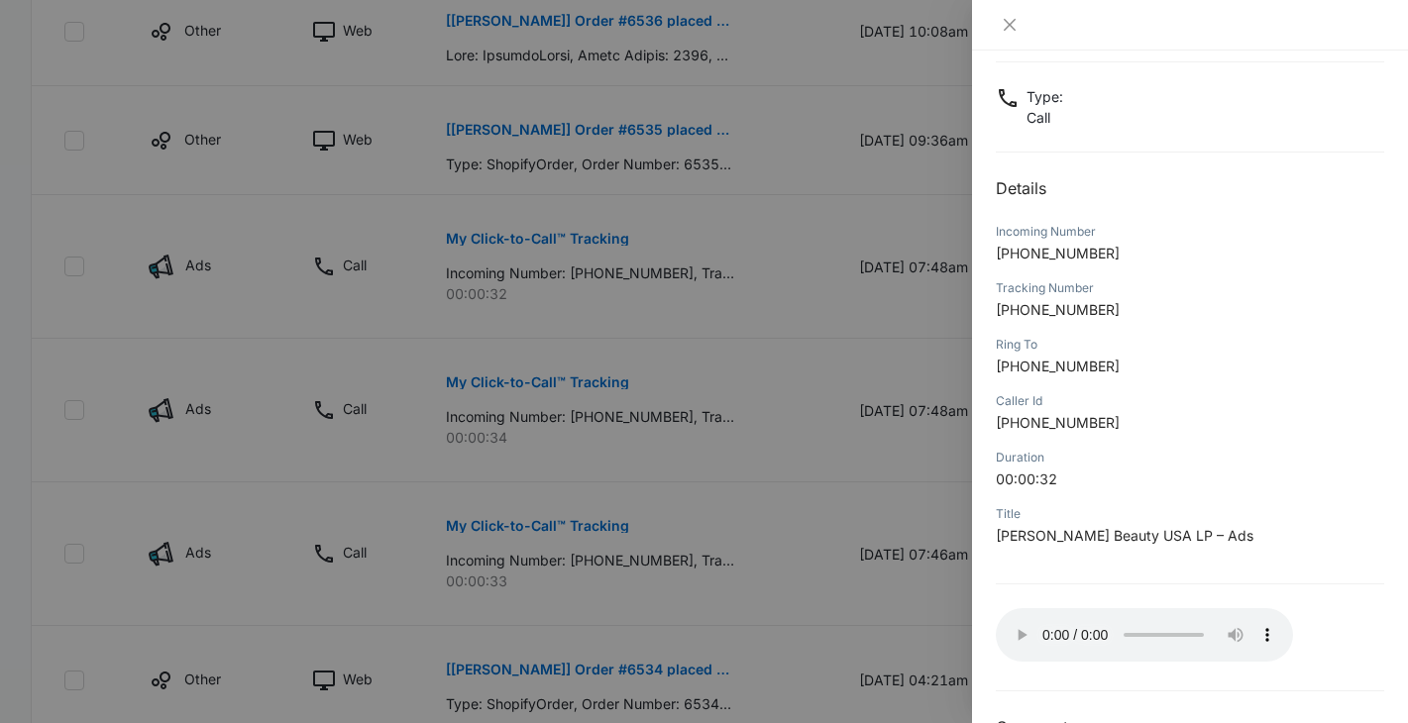
scroll to position [157, 0]
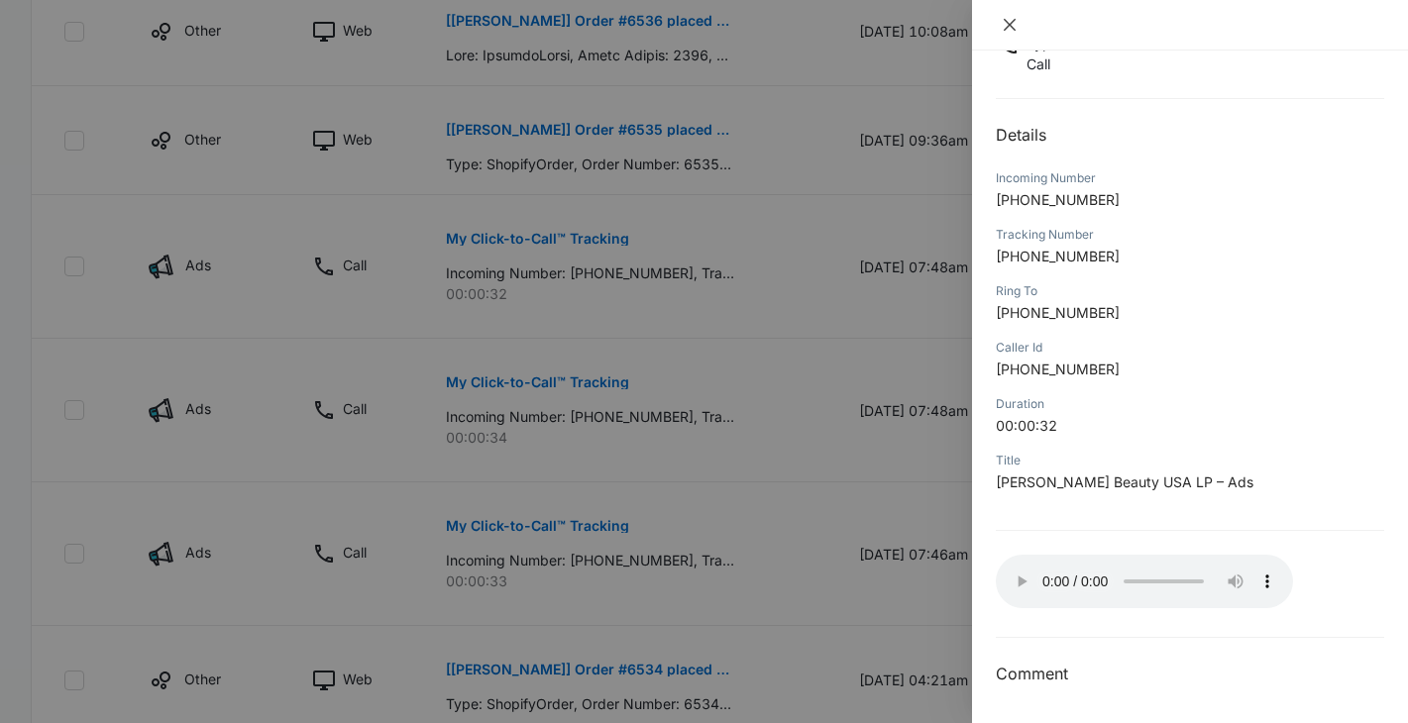
click at [1010, 34] on button "Close" at bounding box center [1010, 25] width 28 height 18
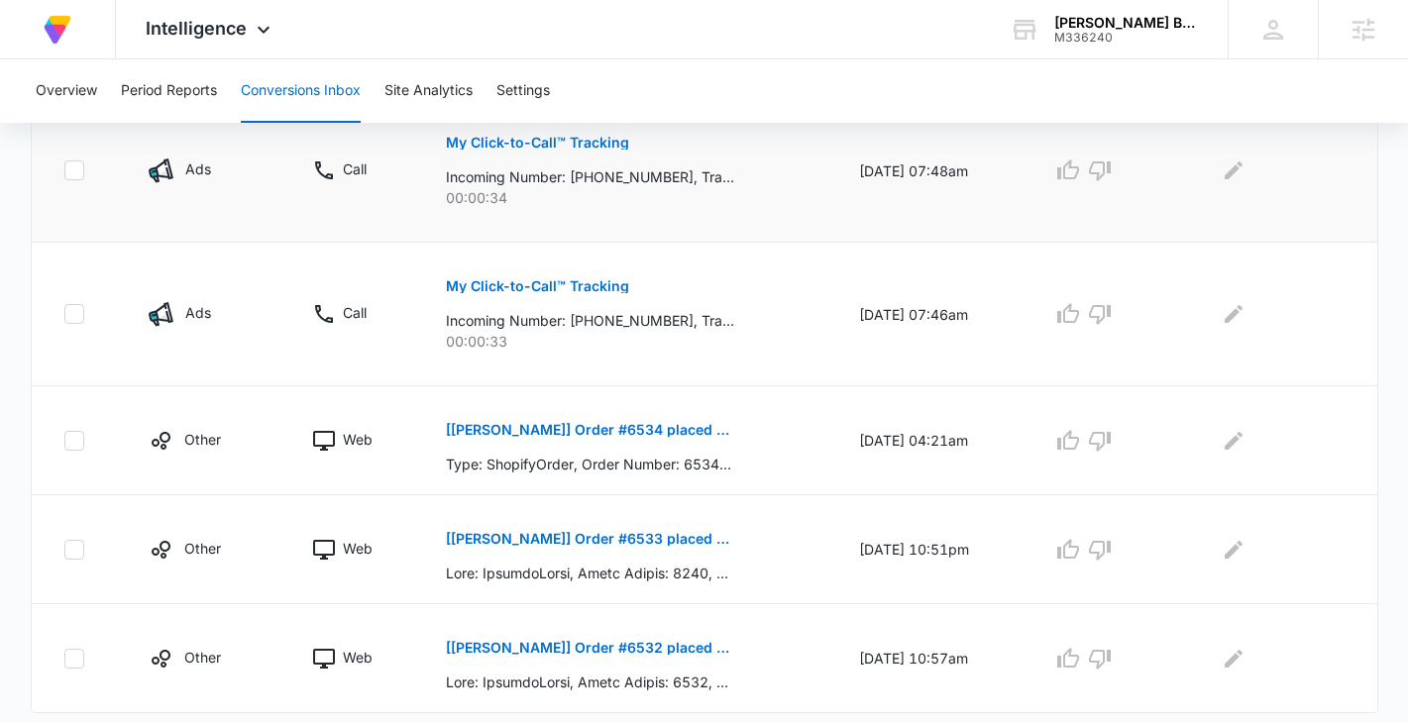
scroll to position [1157, 0]
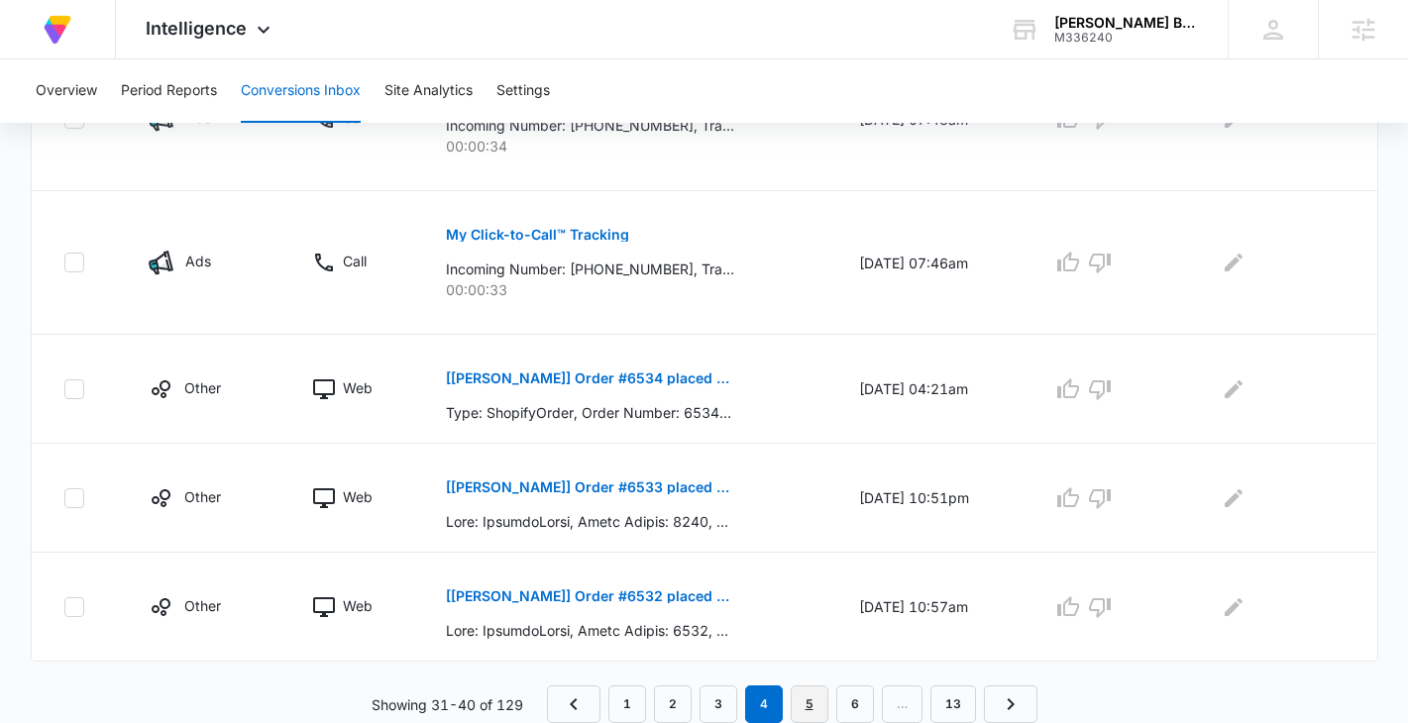
click at [816, 691] on link "5" at bounding box center [810, 705] width 38 height 38
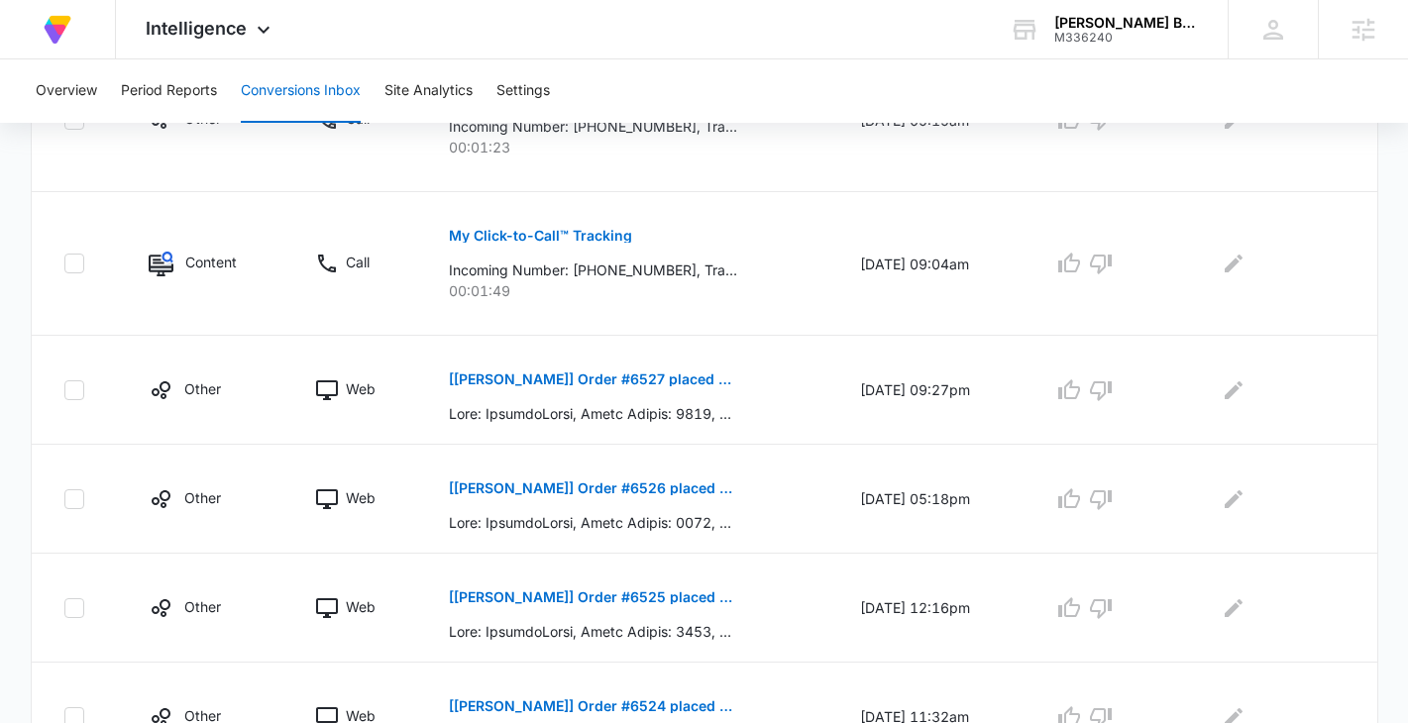
scroll to position [1122, 0]
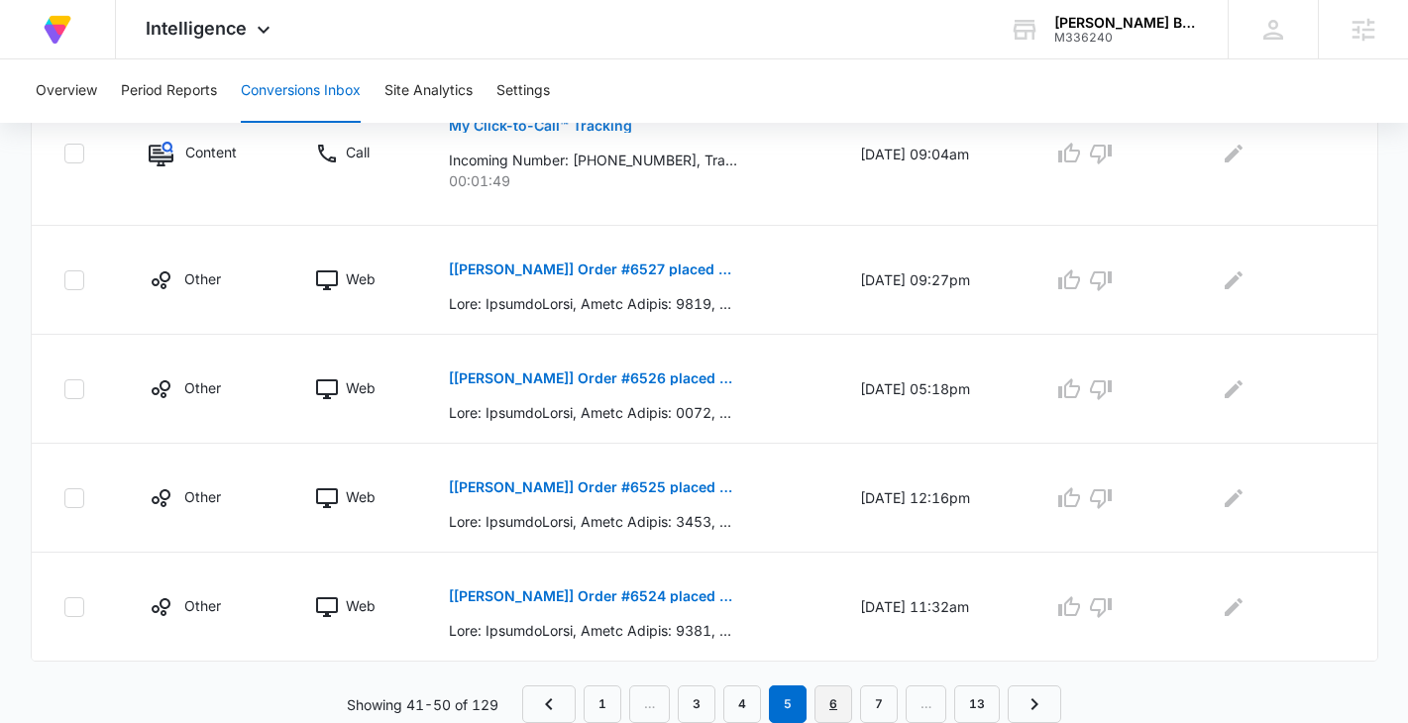
click at [831, 709] on link "6" at bounding box center [834, 705] width 38 height 38
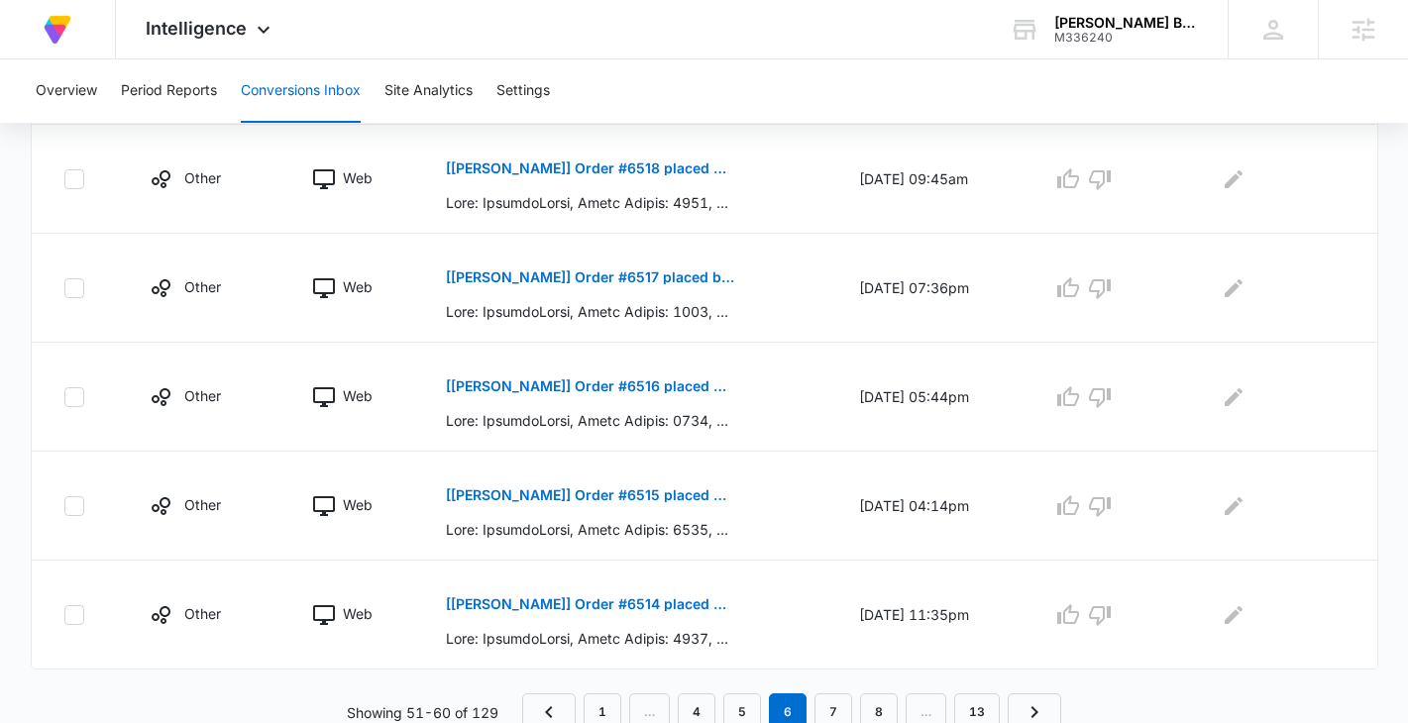
scroll to position [1052, 0]
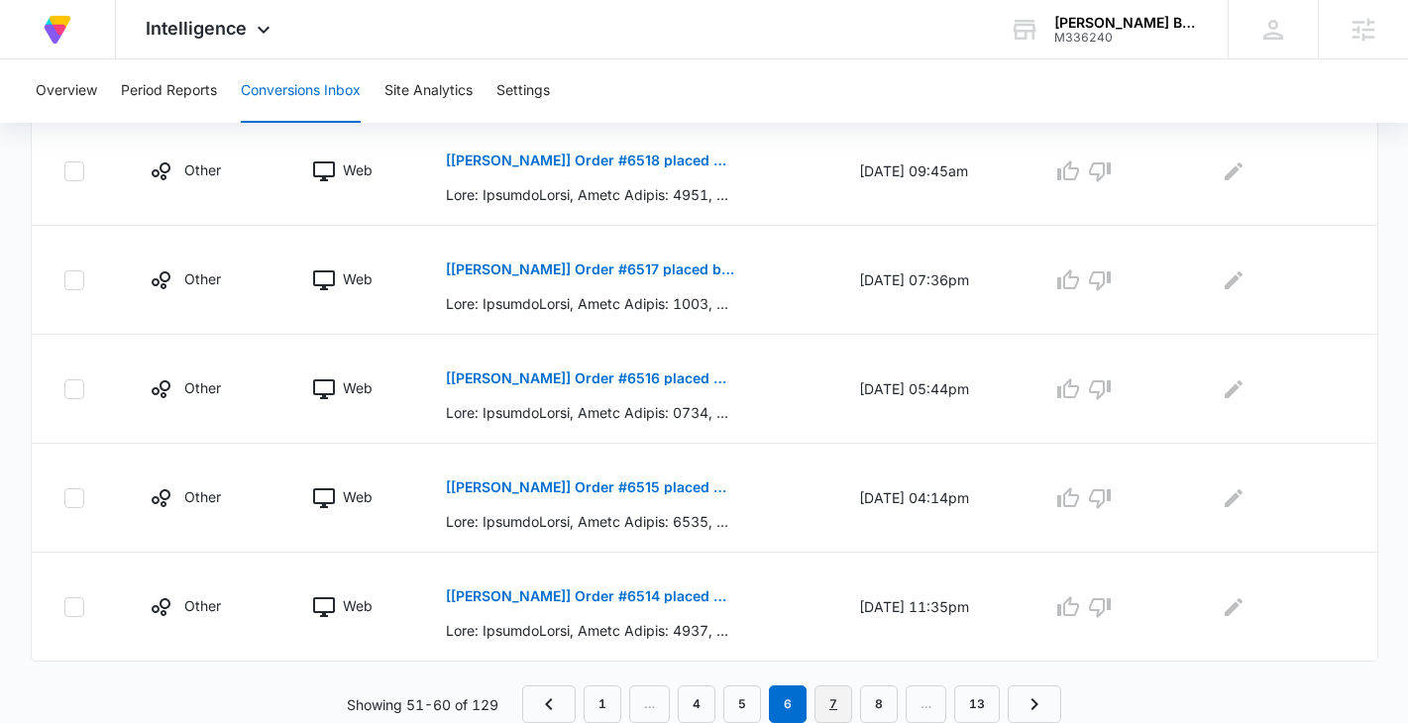
click at [831, 705] on link "7" at bounding box center [834, 705] width 38 height 38
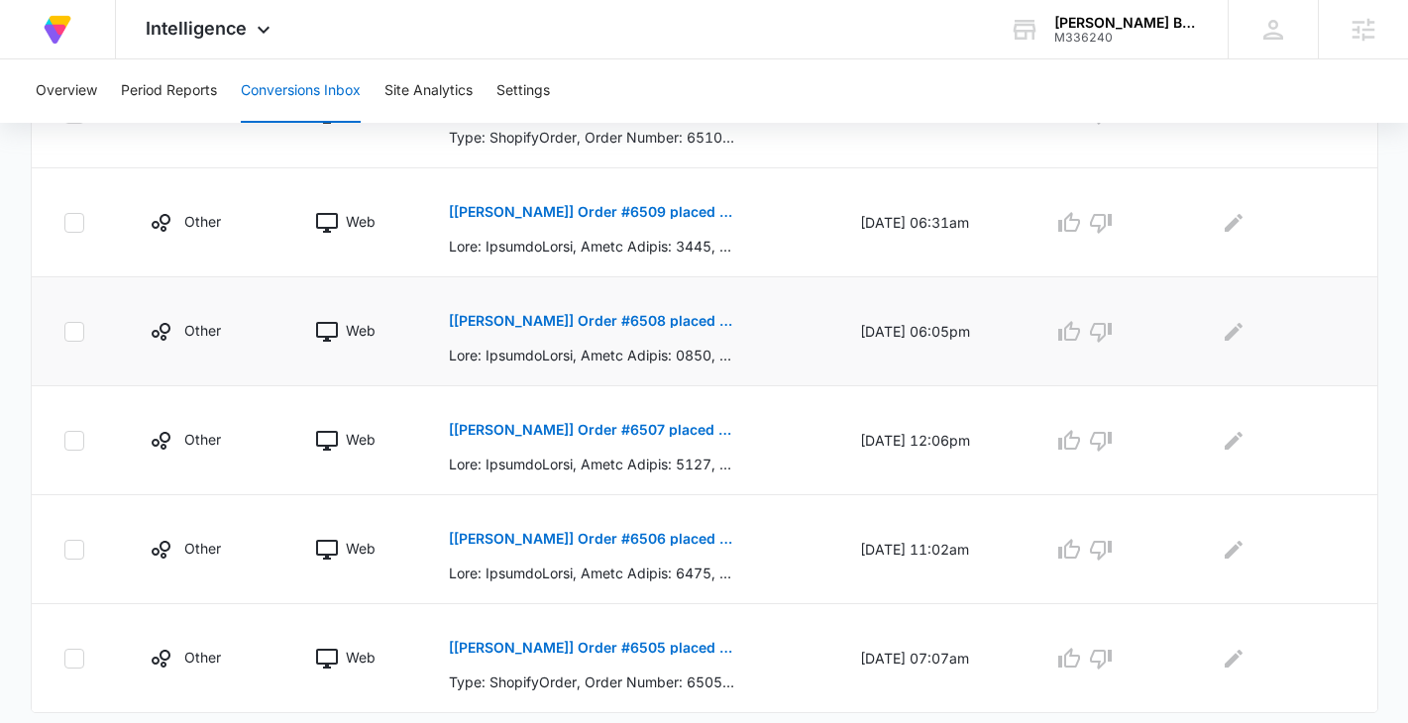
scroll to position [1087, 0]
